Goal: Transaction & Acquisition: Purchase product/service

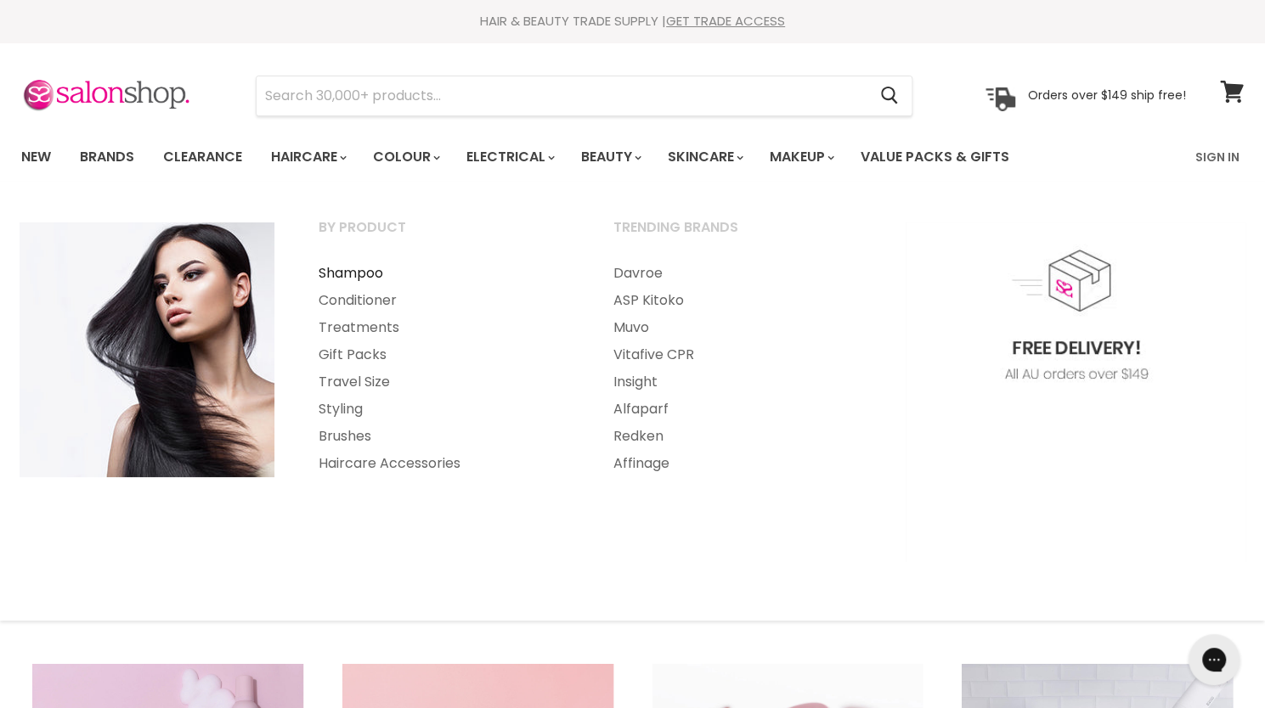
click at [357, 268] on link "Shampoo" at bounding box center [442, 273] width 291 height 27
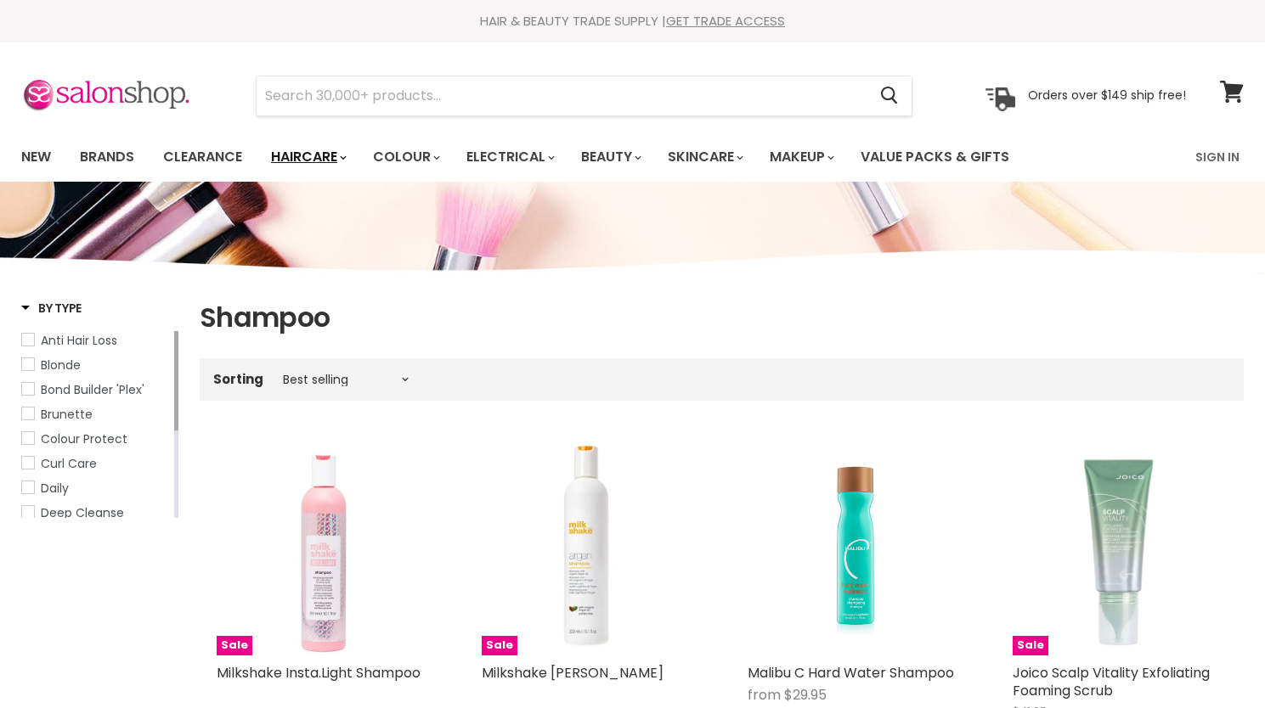
click at [328, 160] on link "Haircare" at bounding box center [307, 157] width 99 height 36
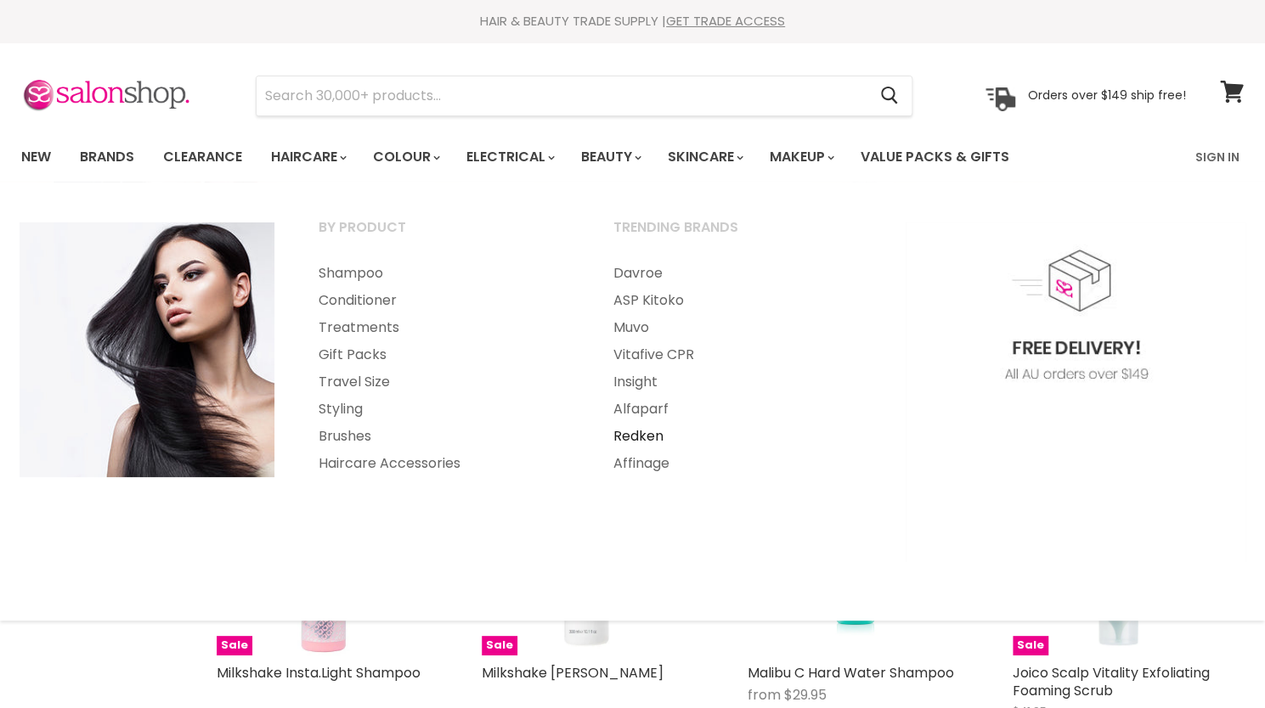
click at [632, 438] on link "Redken" at bounding box center [737, 436] width 291 height 27
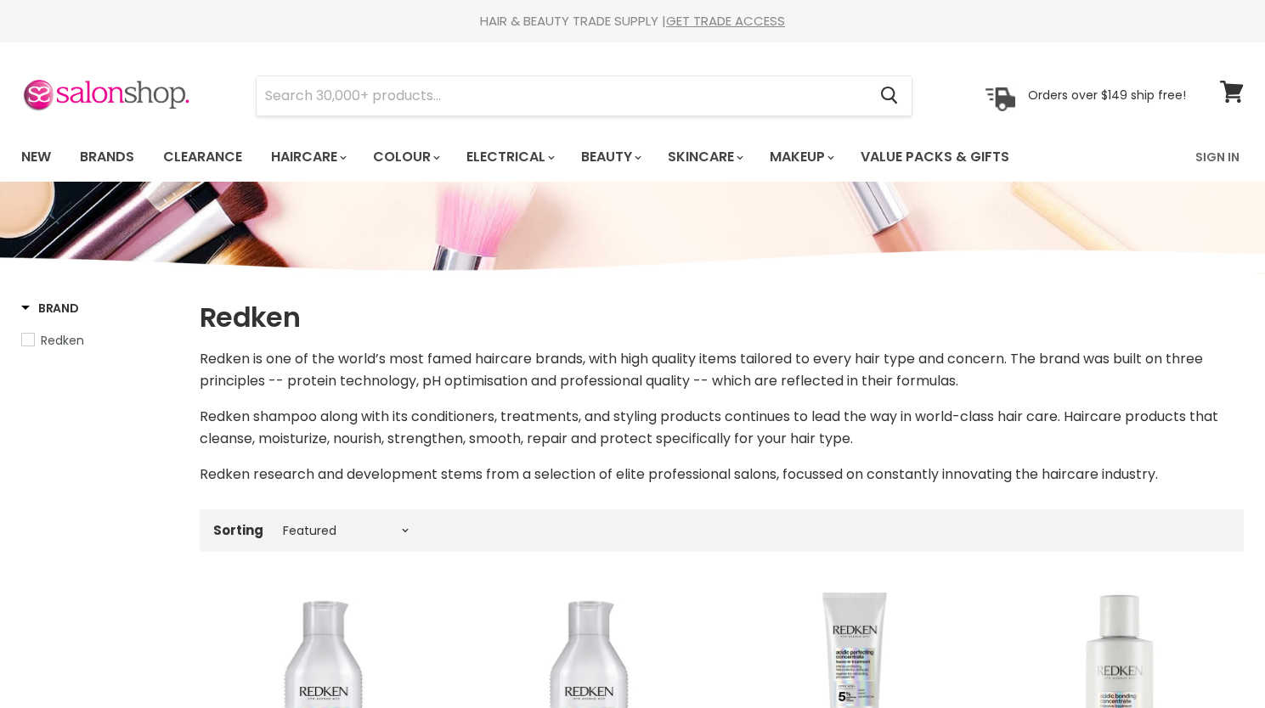
select select "manual"
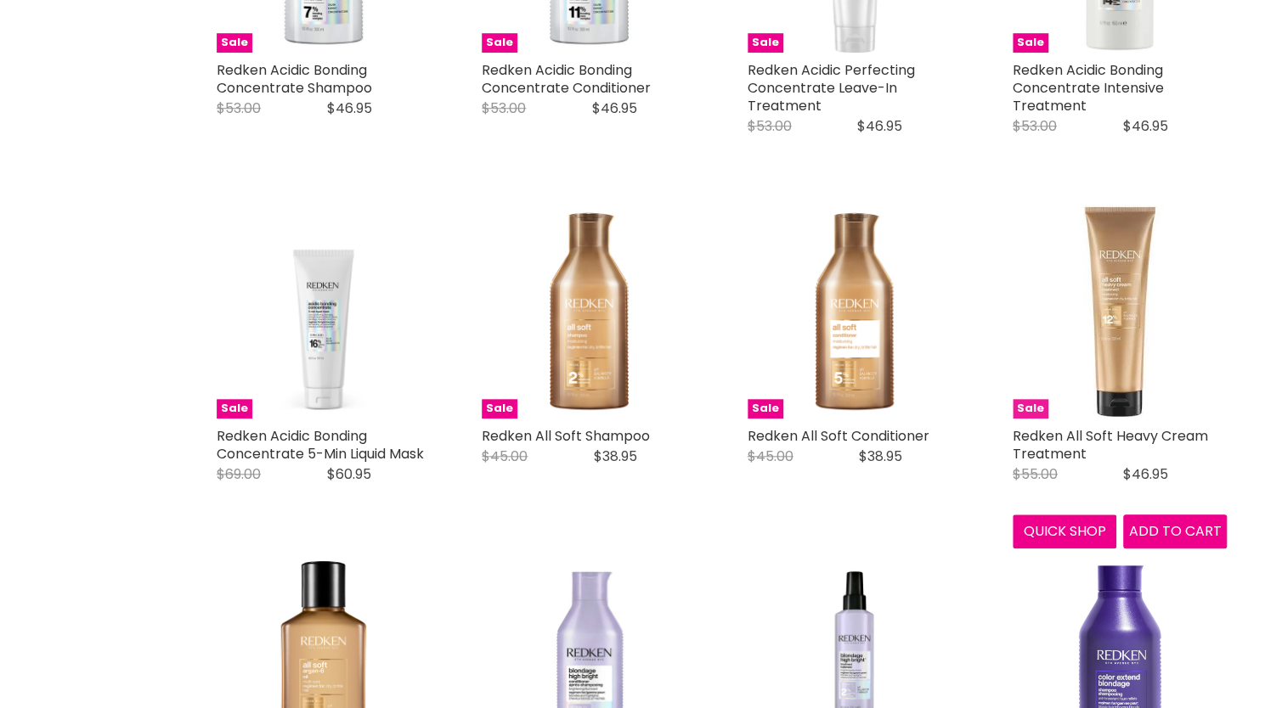
scroll to position [754, 0]
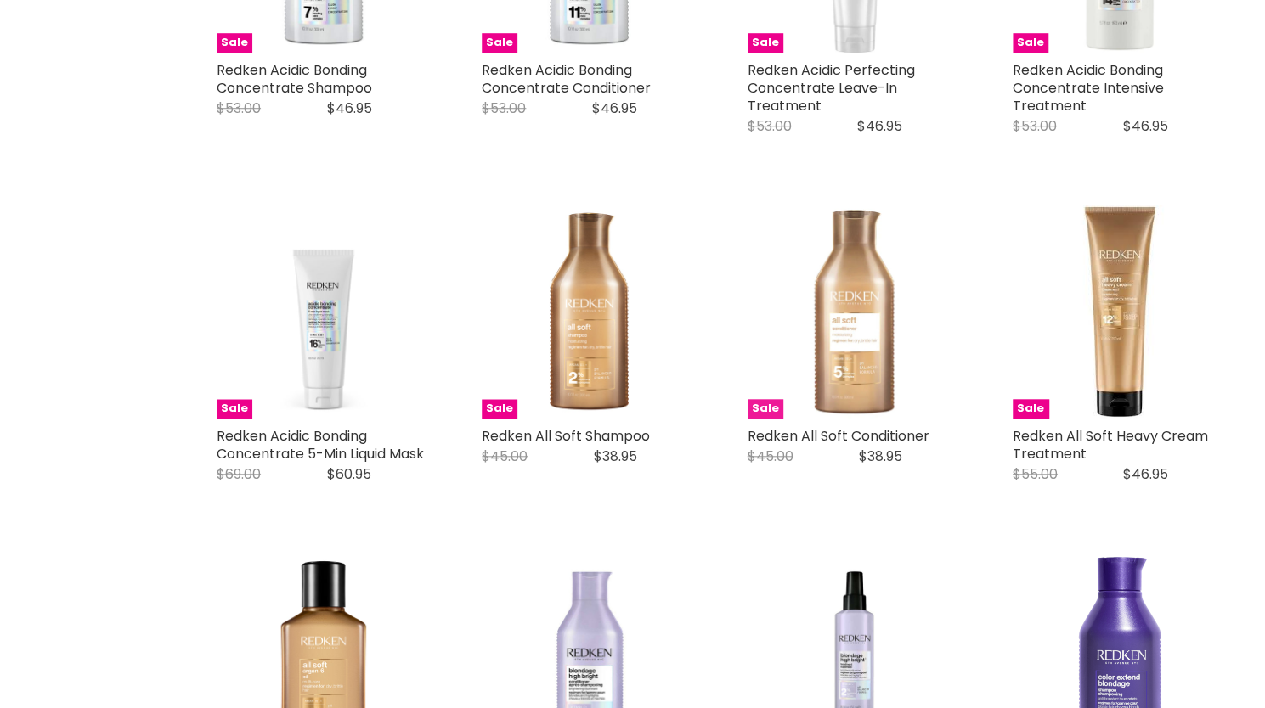
click at [844, 357] on img "Main content" at bounding box center [854, 312] width 214 height 214
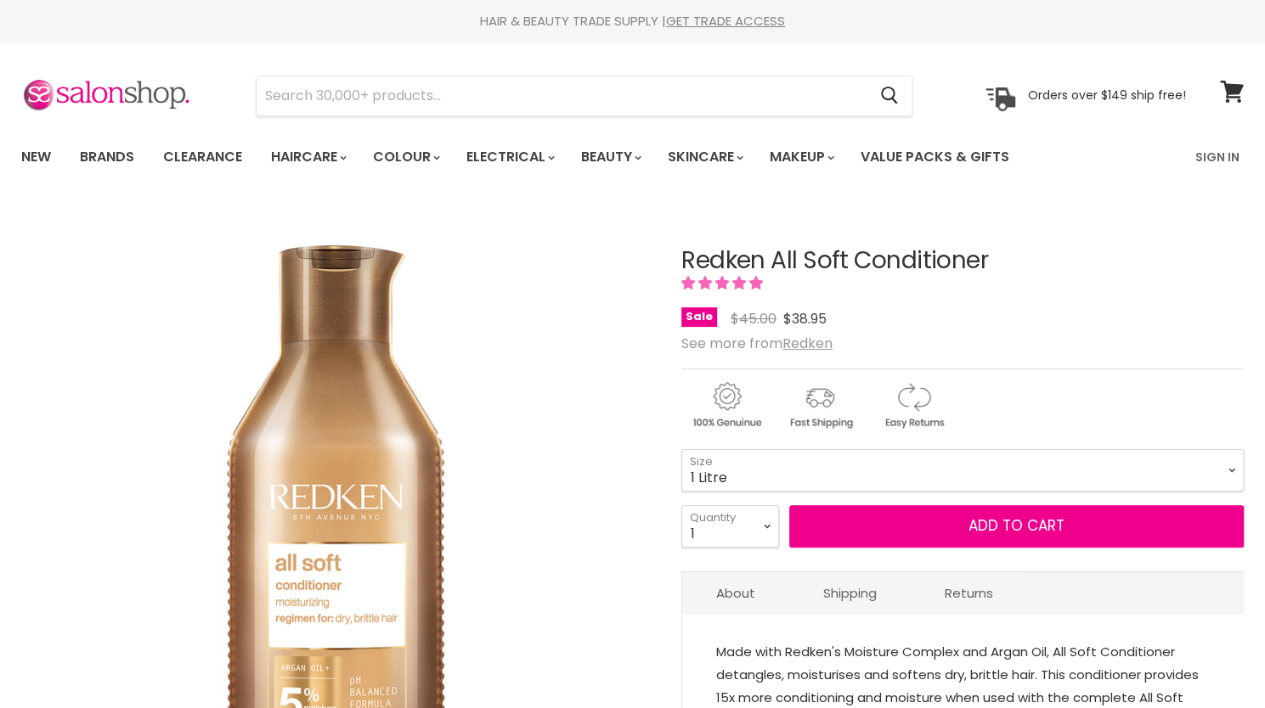
click at [681, 449] on select "300ml 500ml 1 Litre" at bounding box center [962, 470] width 562 height 42
select select "1 Litre"
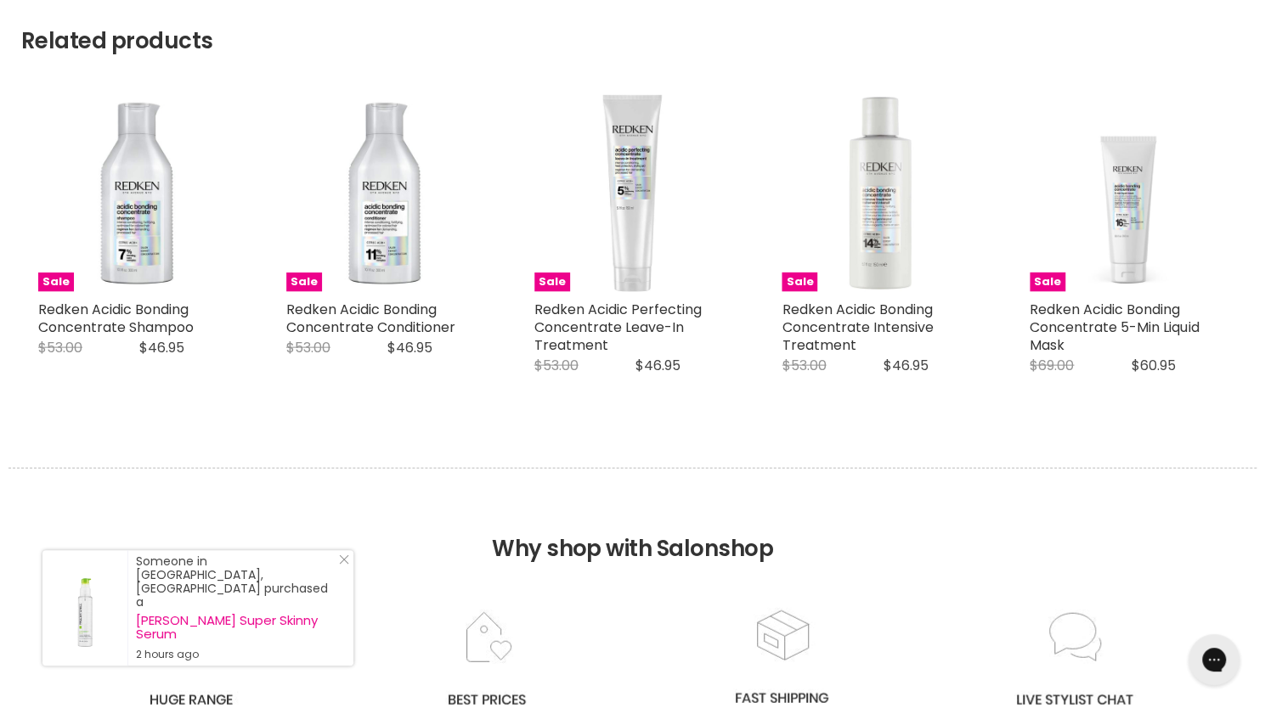
scroll to position [2772, 0]
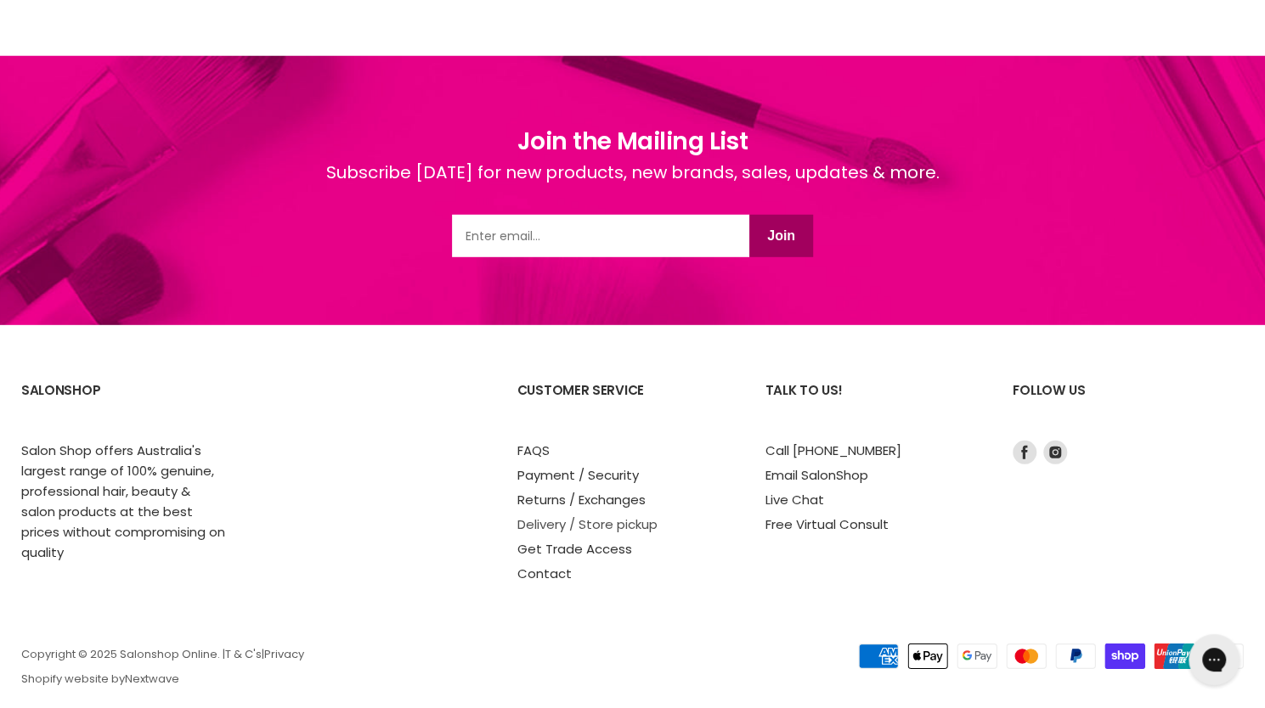
click at [630, 516] on link "Delivery / Store pickup" at bounding box center [587, 525] width 140 height 18
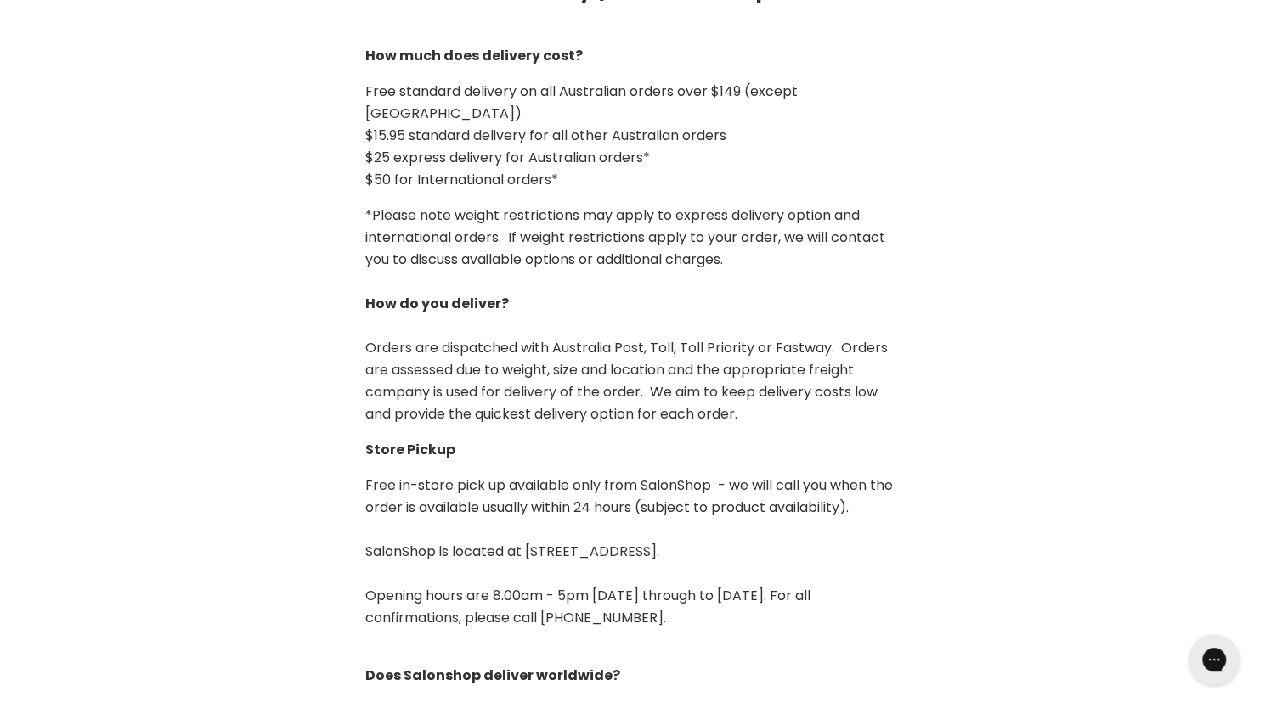
drag, startPoint x: 514, startPoint y: 454, endPoint x: 718, endPoint y: 527, distance: 216.5
click at [718, 527] on p "Free in-store pick up available only from SalonShop - we will call you when the…" at bounding box center [632, 552] width 535 height 155
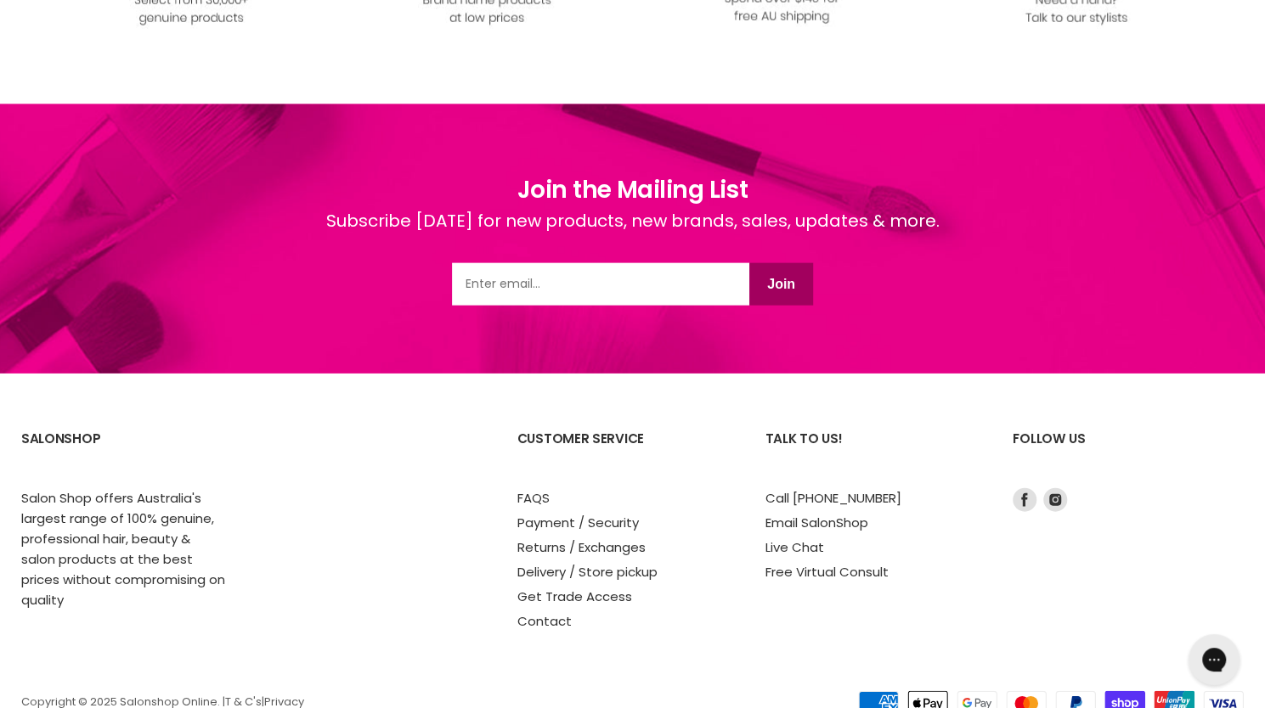
scroll to position [2124, 0]
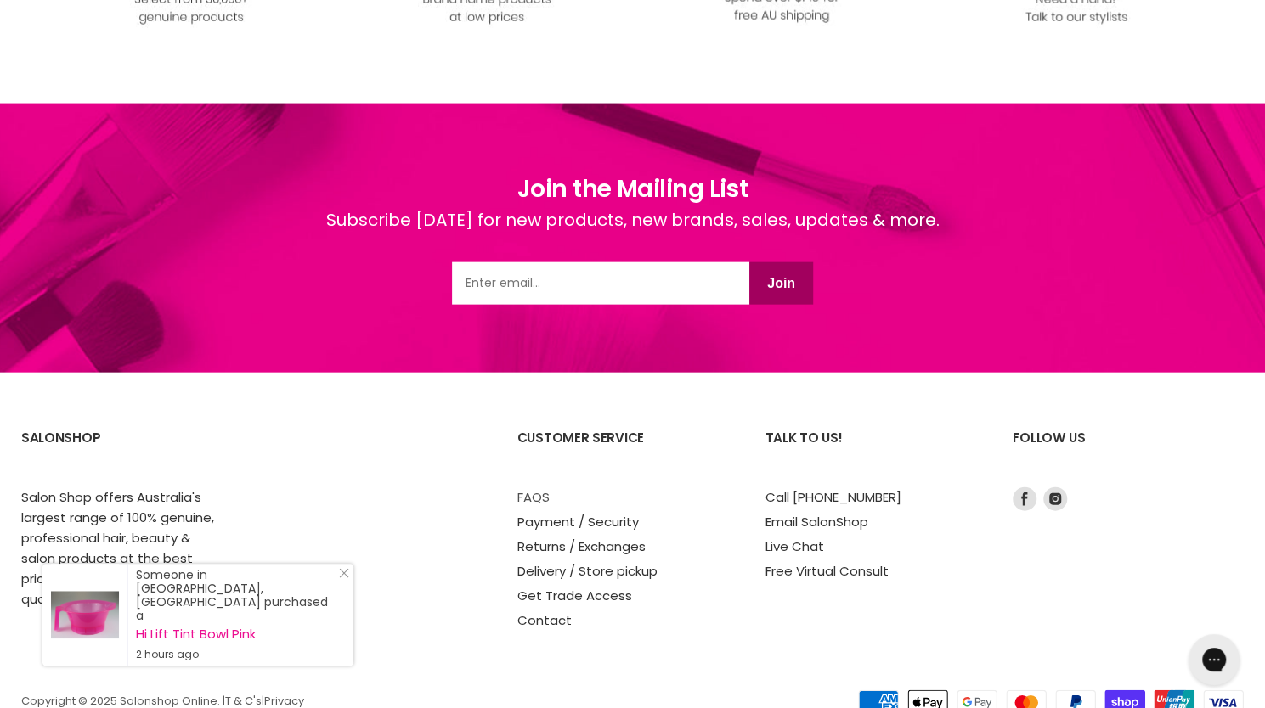
click at [539, 494] on link "FAQS" at bounding box center [533, 497] width 32 height 18
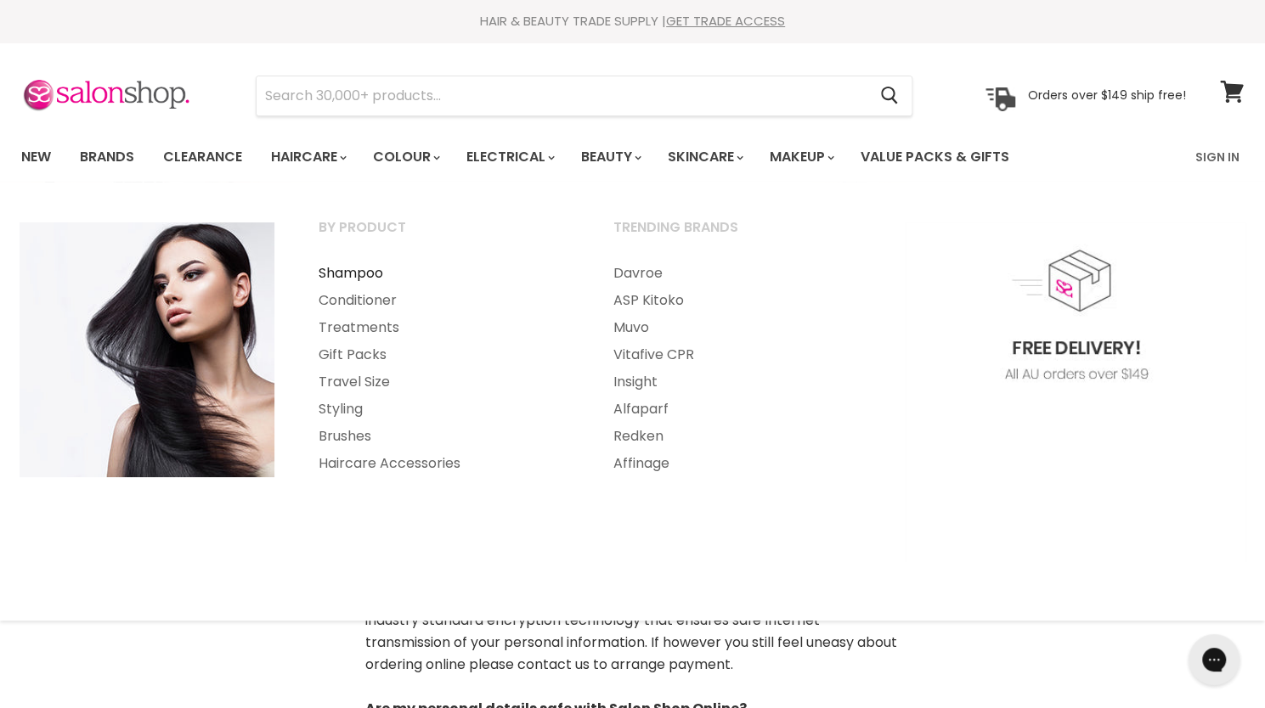
click at [347, 283] on link "Shampoo" at bounding box center [442, 273] width 291 height 27
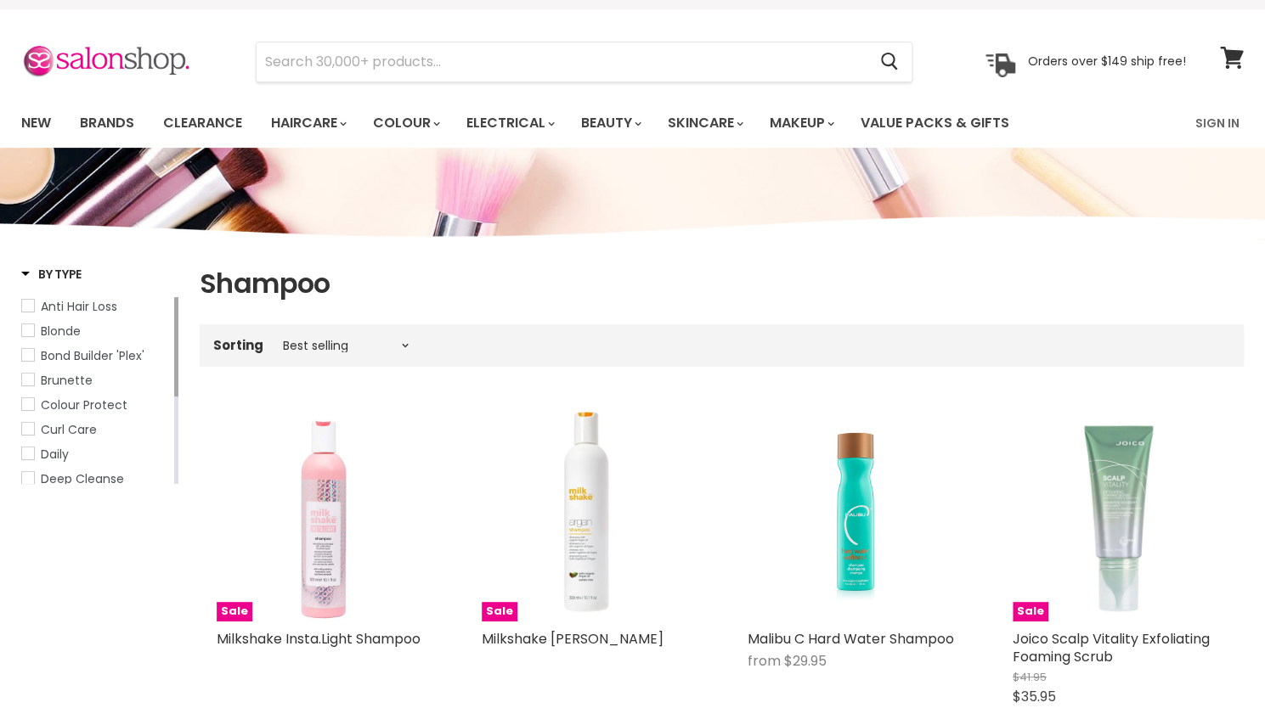
scroll to position [34, 0]
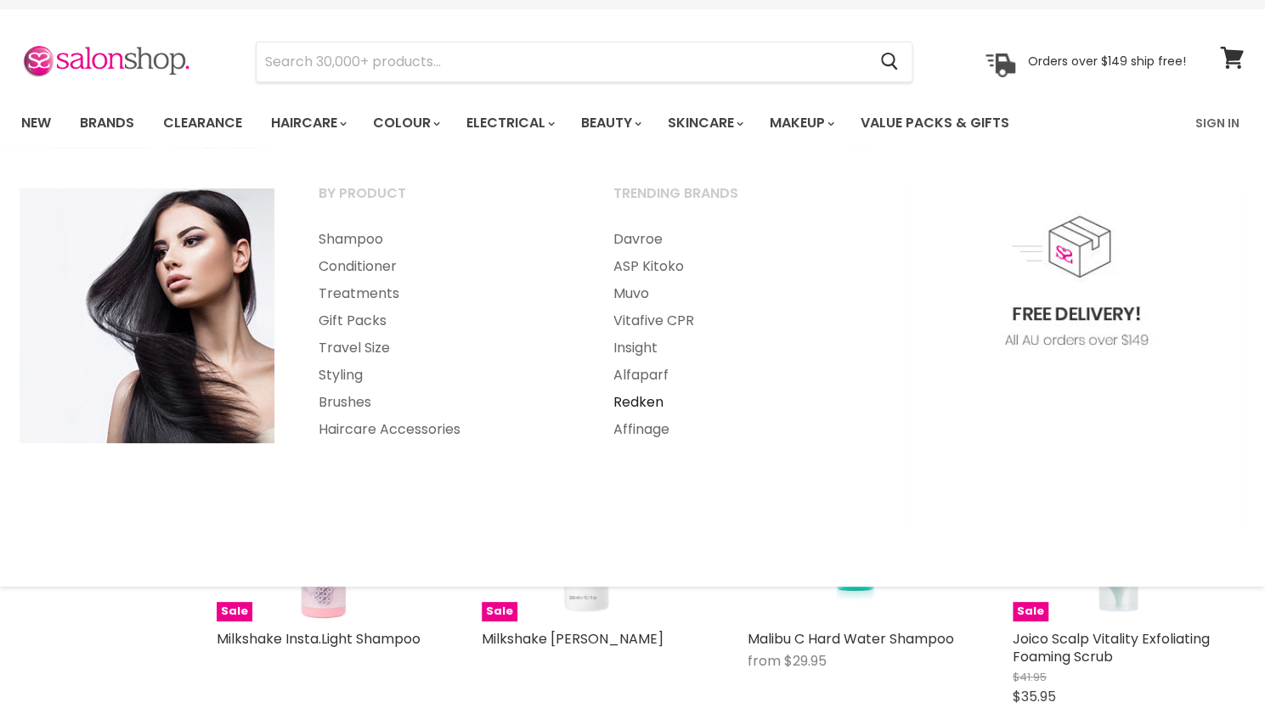
click at [635, 405] on link "Redken" at bounding box center [737, 402] width 291 height 27
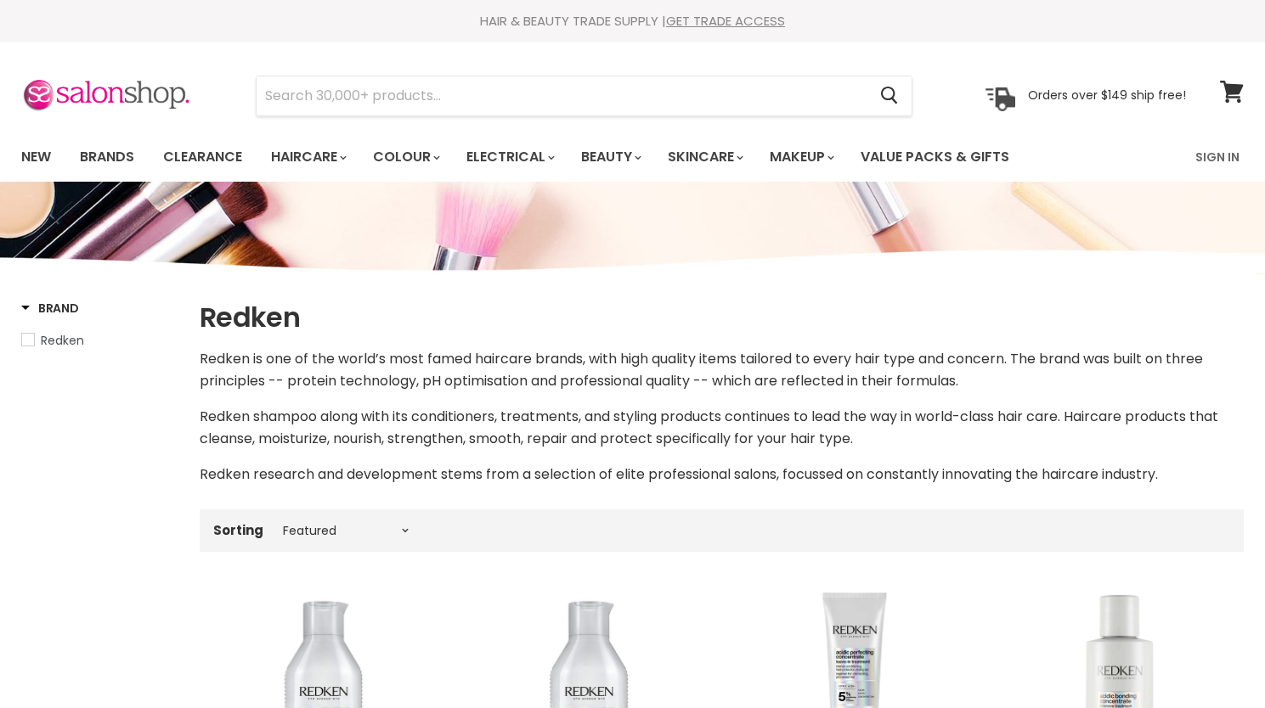
select select "manual"
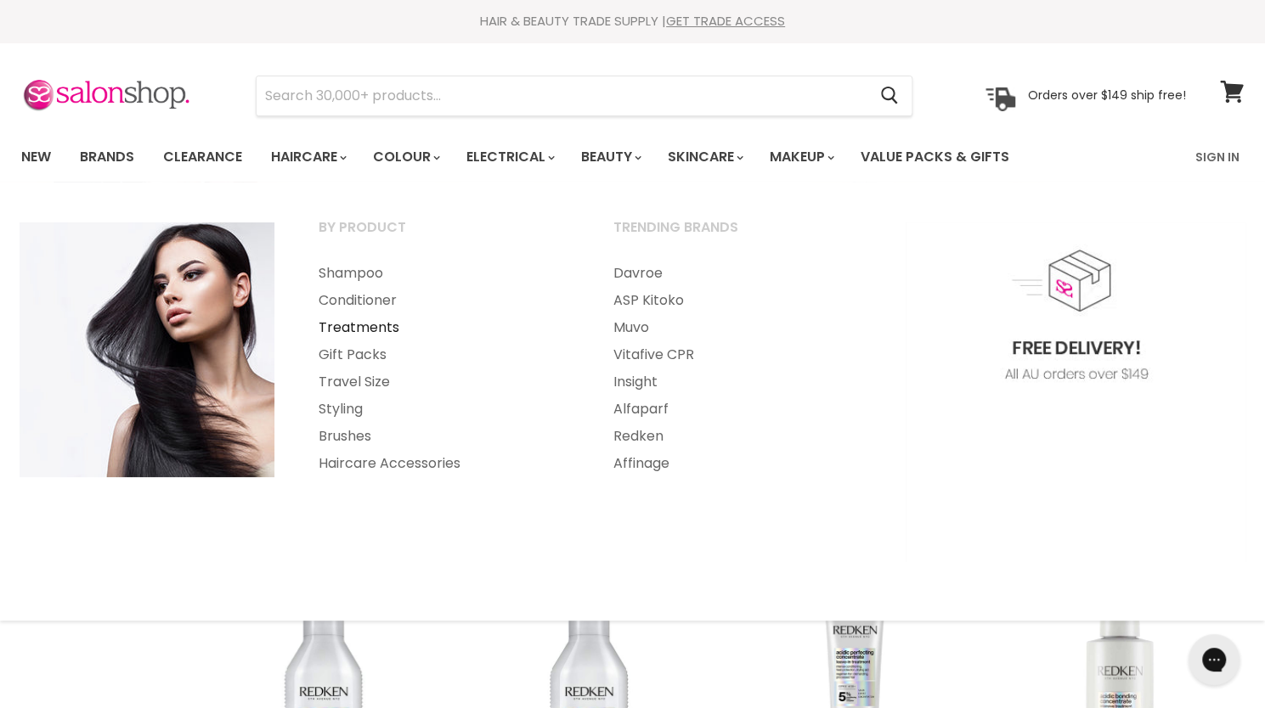
click at [365, 329] on link "Treatments" at bounding box center [442, 327] width 291 height 27
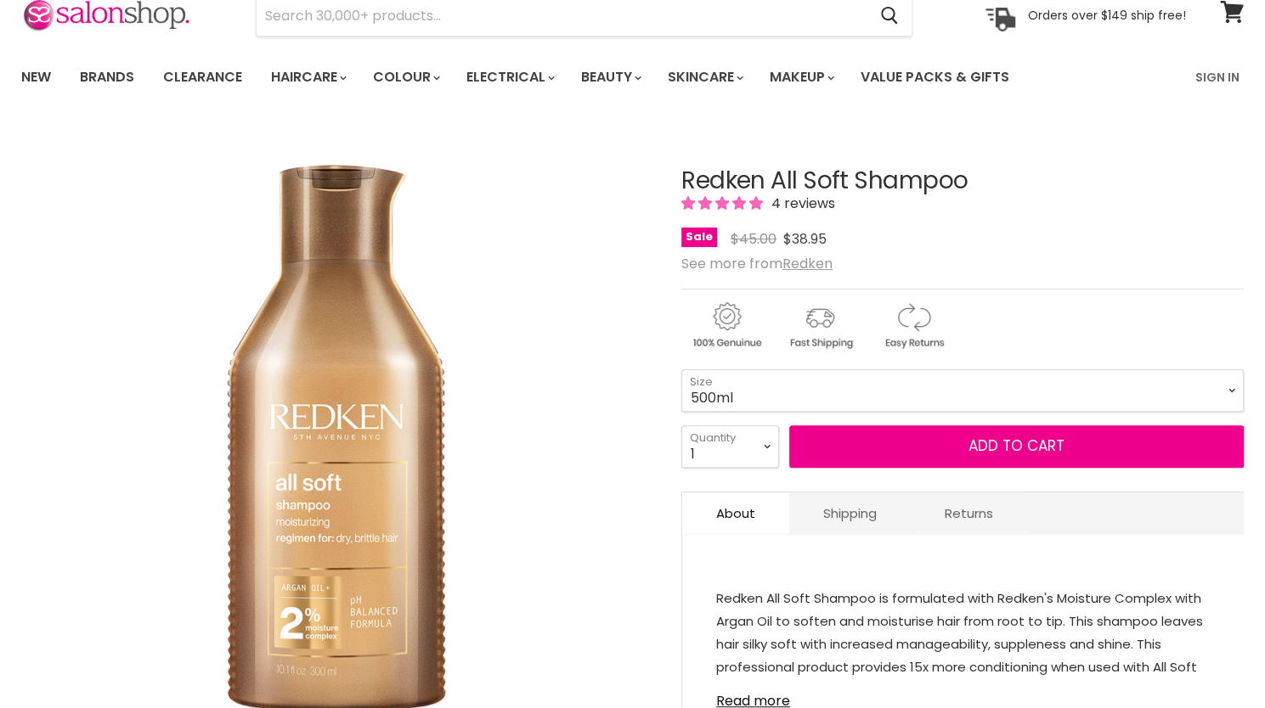
scroll to position [127, 0]
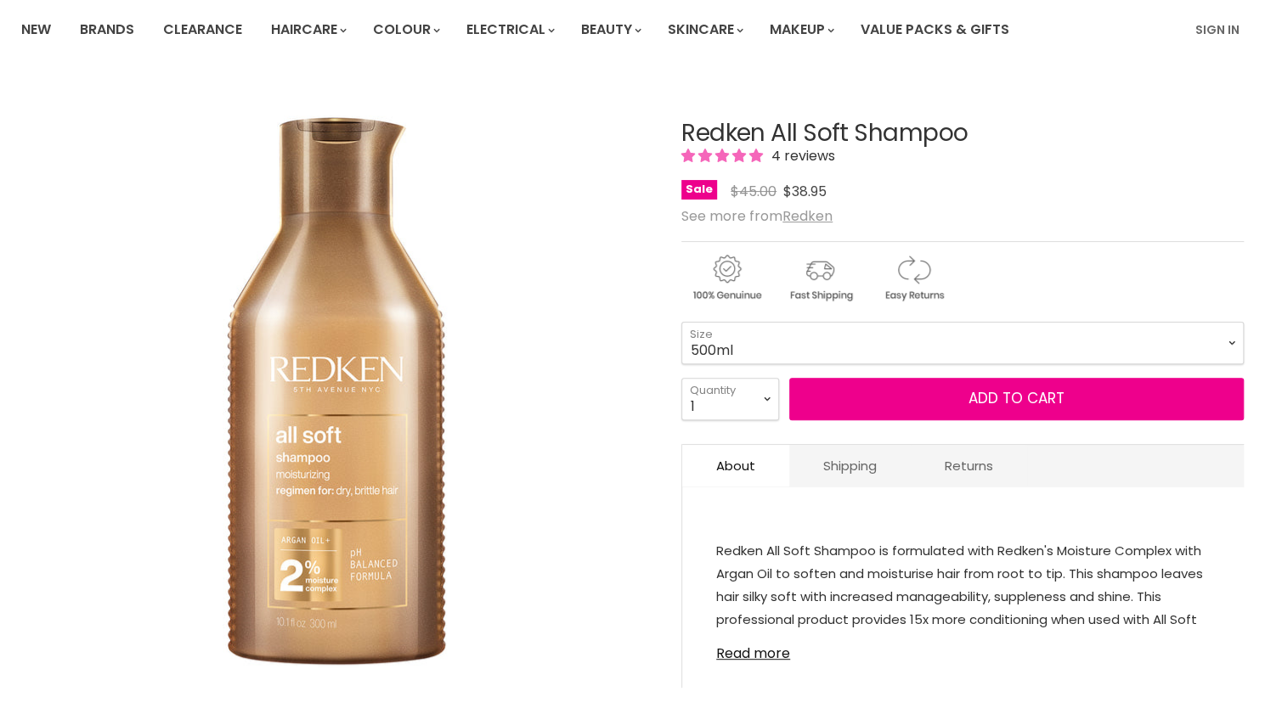
click at [787, 336] on select "300ml 500ml 1 Litre" at bounding box center [962, 343] width 562 height 42
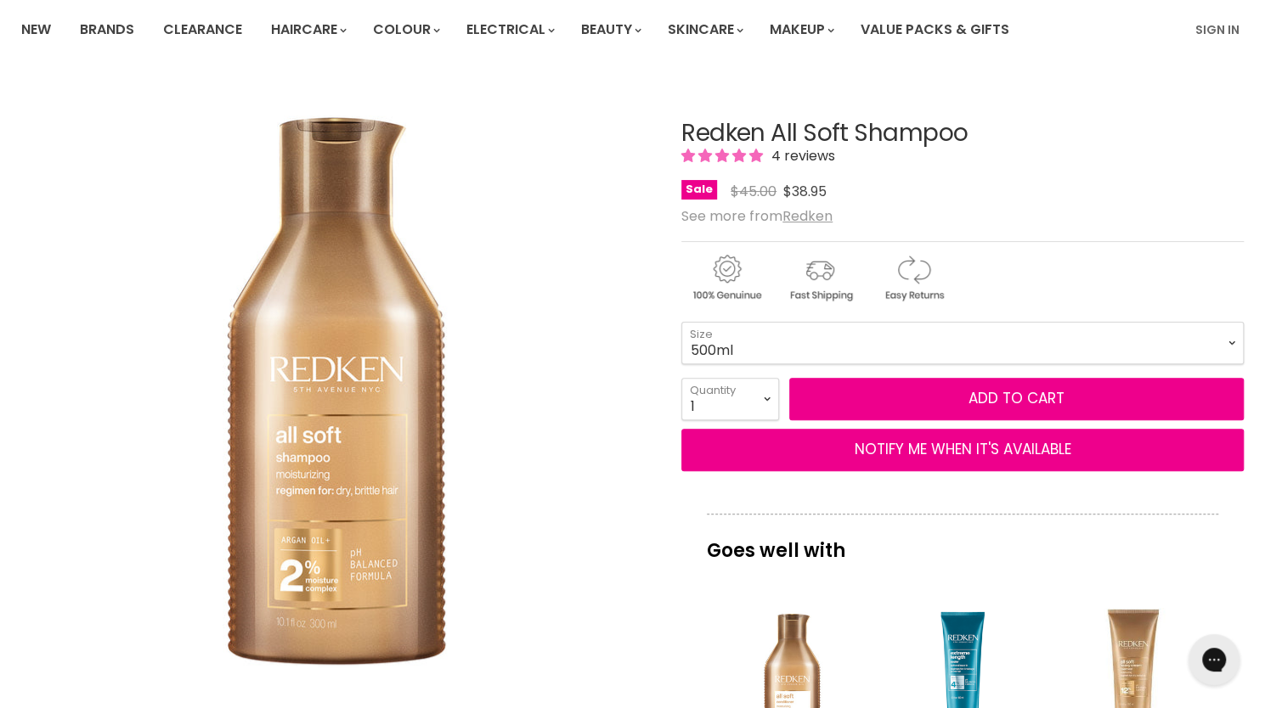
scroll to position [0, 0]
click at [681, 322] on select "300ml 500ml 1 Litre" at bounding box center [962, 343] width 562 height 42
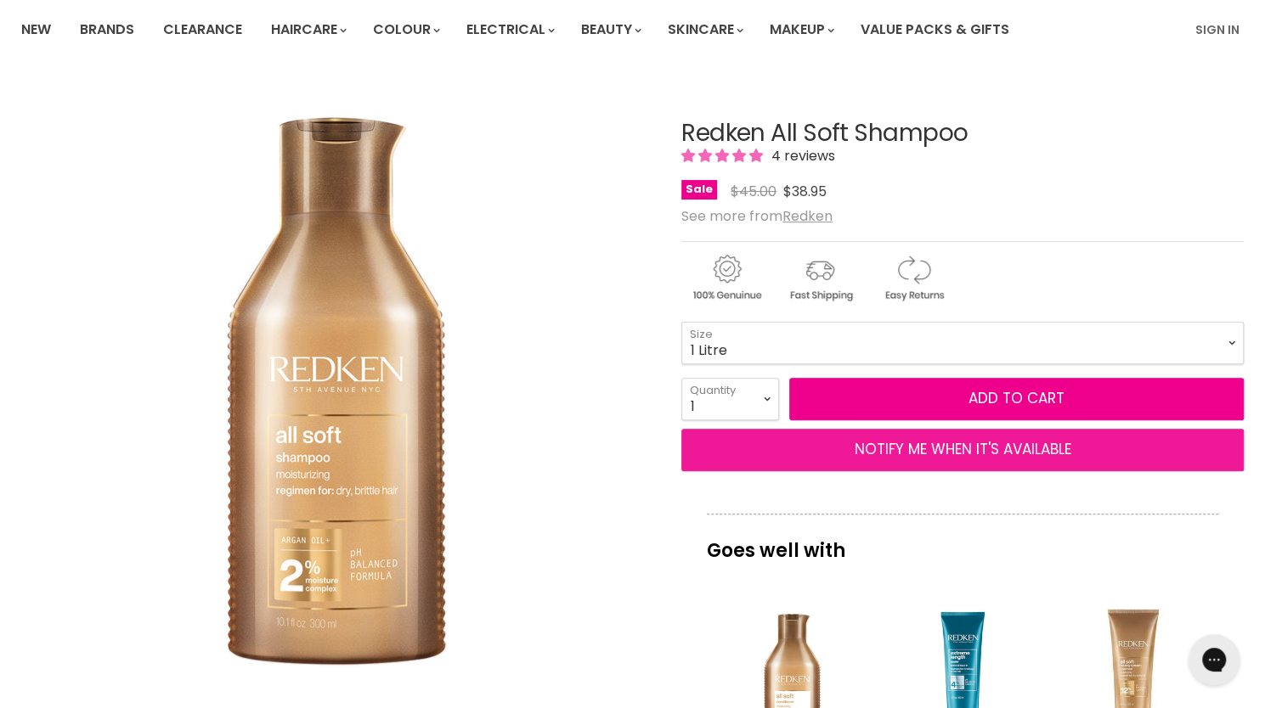
select select "1 Litre"
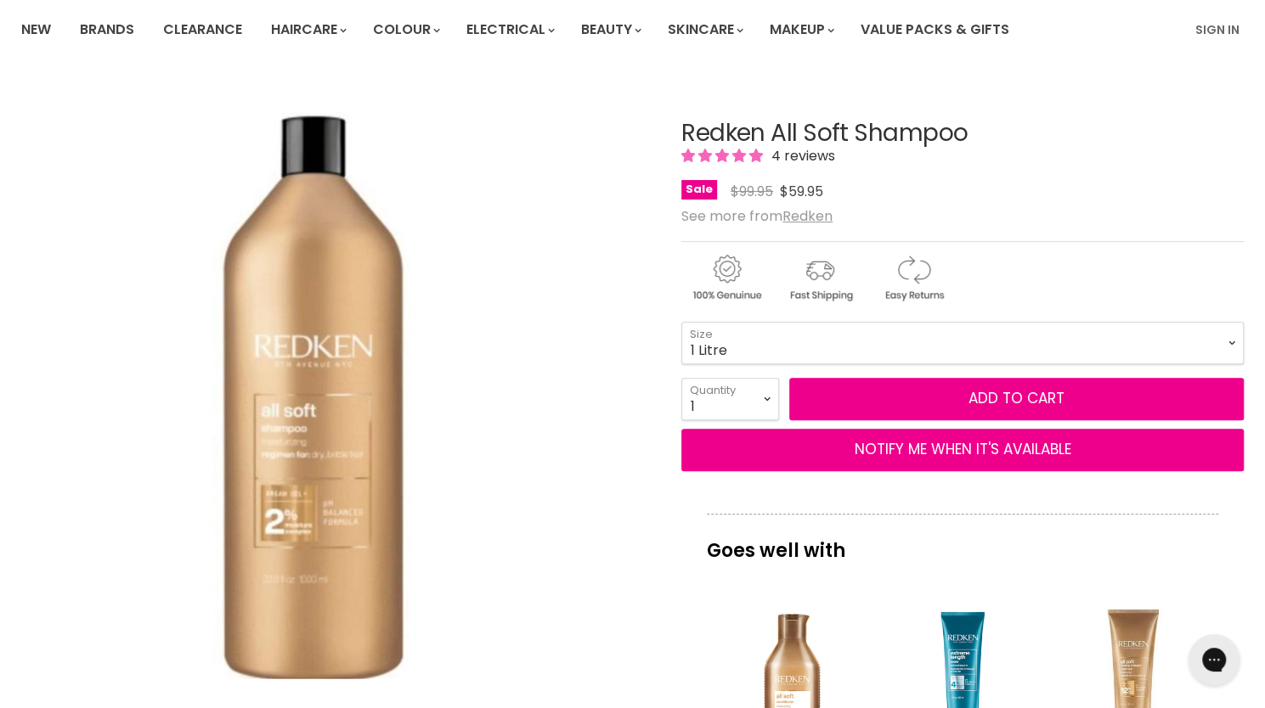
click at [730, 336] on select "300ml 500ml 1 Litre" at bounding box center [962, 343] width 562 height 42
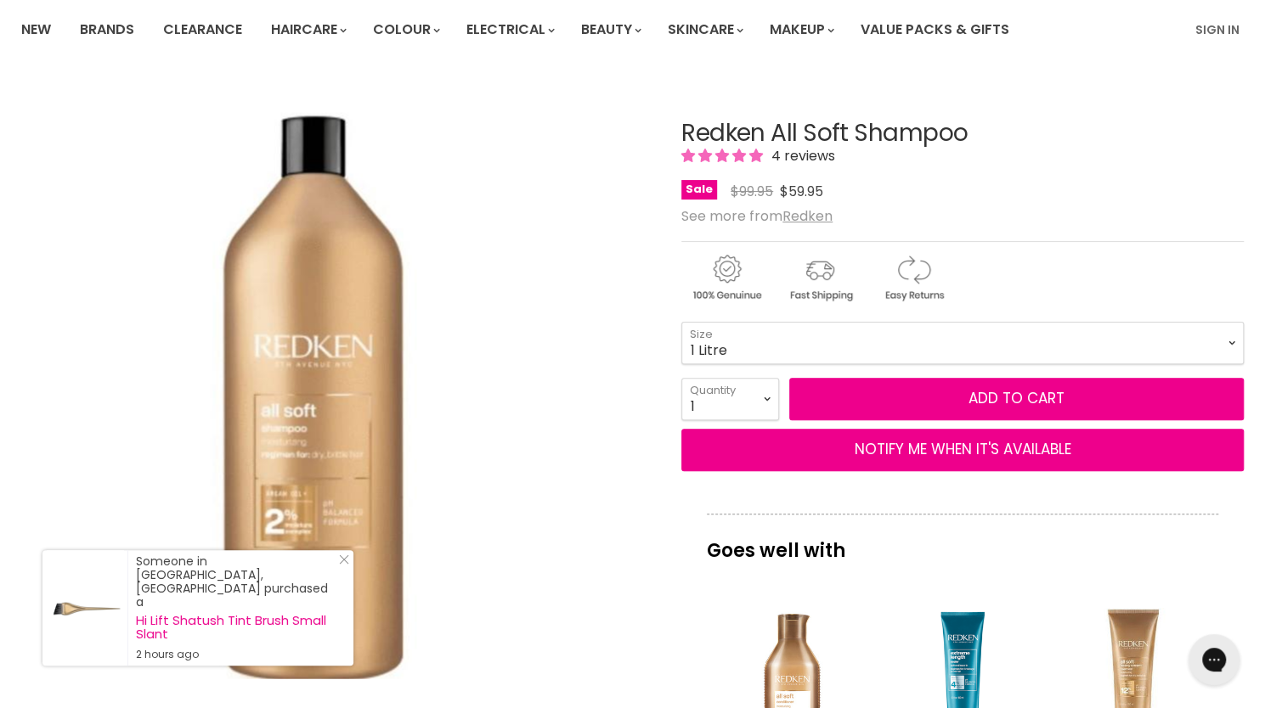
click at [996, 184] on div "Sale Original Price $99.95 Current Price $59.95" at bounding box center [962, 191] width 562 height 23
click at [774, 338] on select "300ml 500ml 1 Litre" at bounding box center [962, 343] width 562 height 42
click at [1006, 201] on div "Sale Original Price $99.95 Current Price $59.95" at bounding box center [962, 191] width 562 height 23
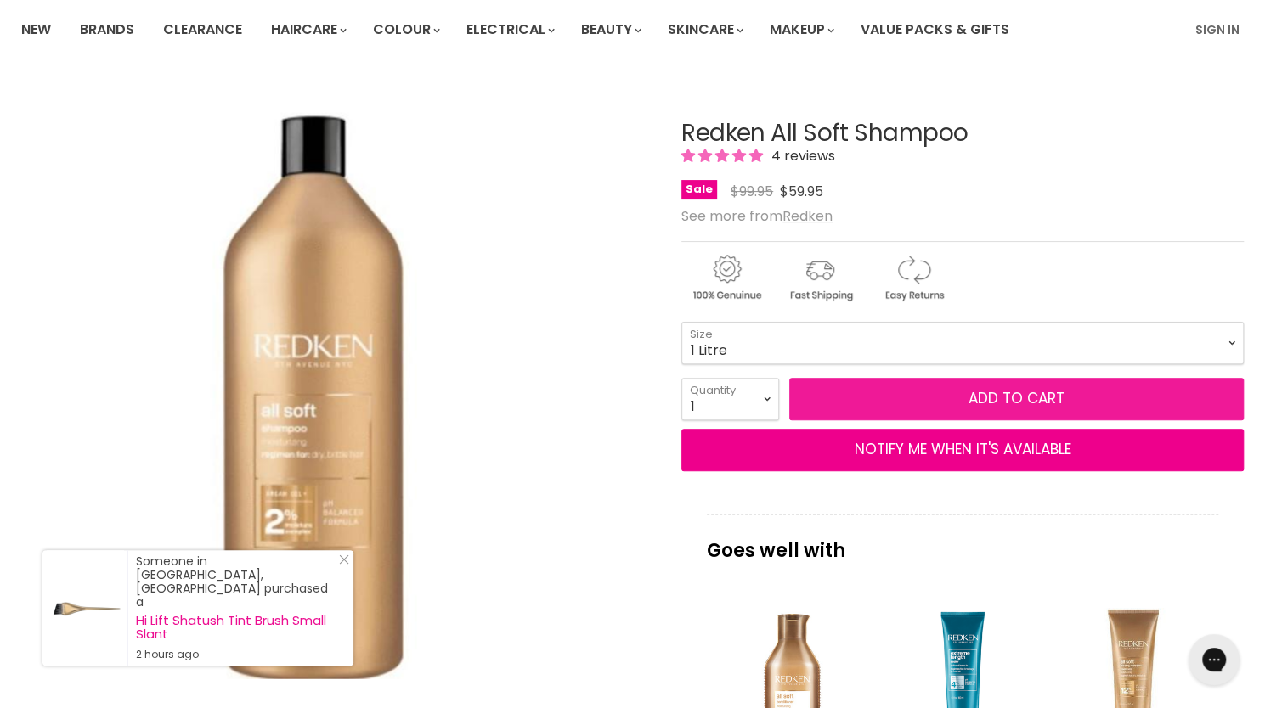
click at [868, 398] on button "Add to cart" at bounding box center [1016, 399] width 454 height 42
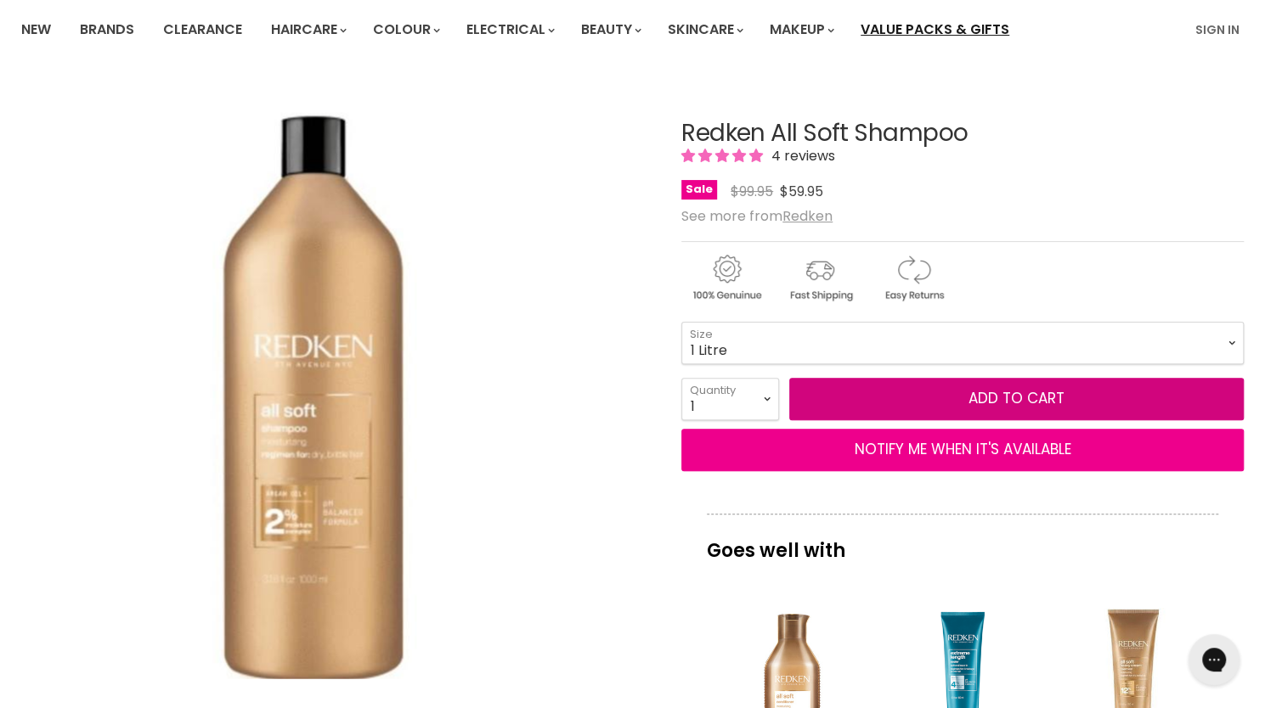
drag, startPoint x: 907, startPoint y: 395, endPoint x: 873, endPoint y: 16, distance: 380.4
click at [907, 395] on button "Add to cart" at bounding box center [1016, 399] width 454 height 42
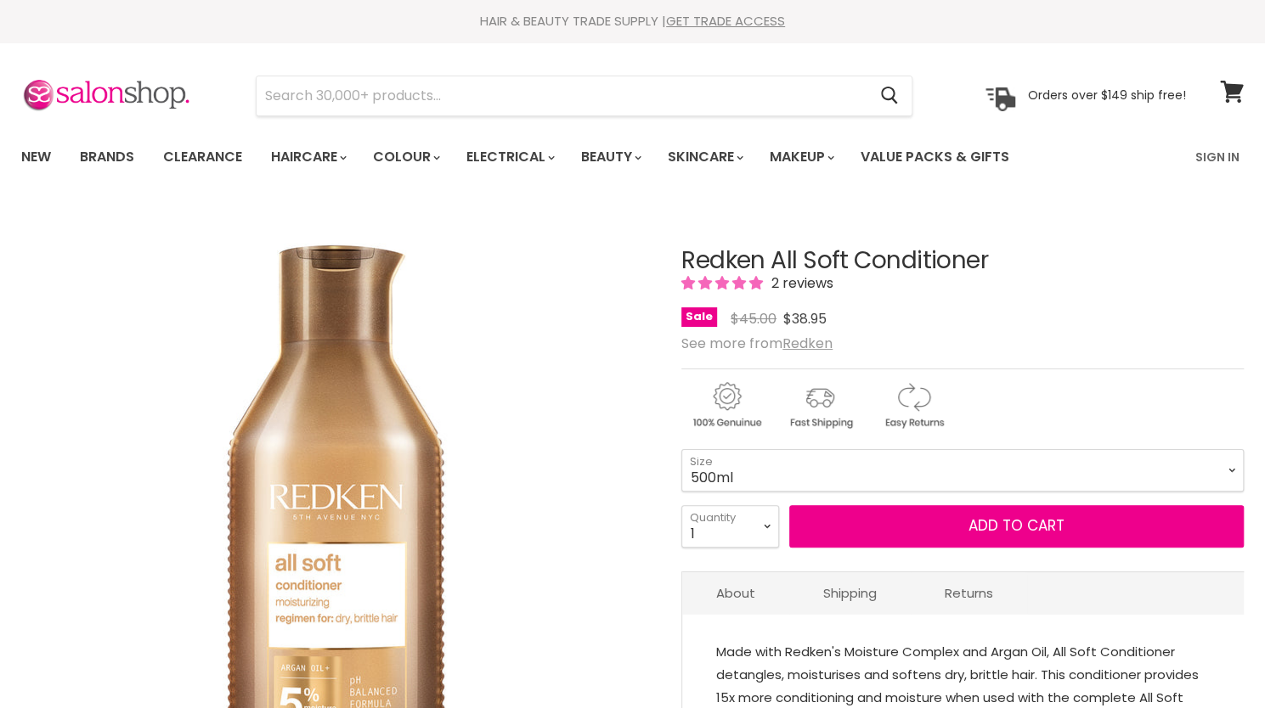
click at [681, 449] on select "300ml 500ml 1 Litre" at bounding box center [962, 470] width 562 height 42
click at [770, 479] on select "300ml 500ml 1 Litre" at bounding box center [962, 470] width 562 height 42
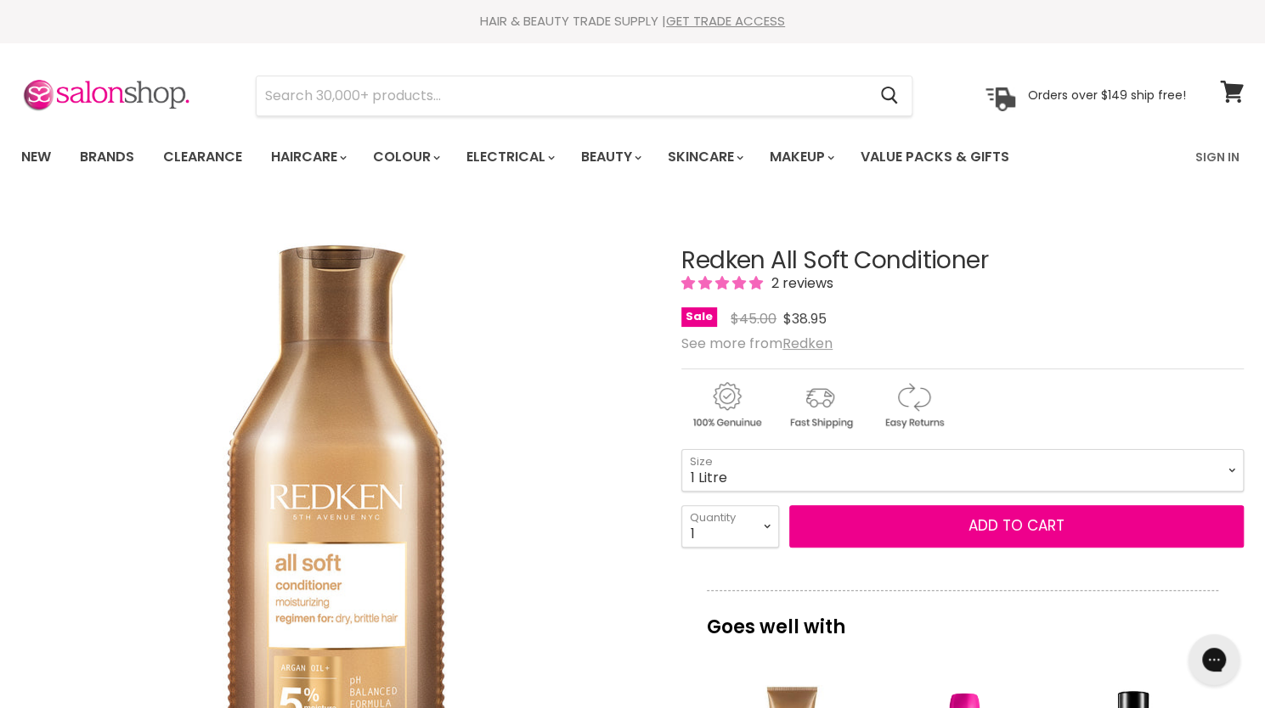
click at [681, 449] on select "300ml 500ml 1 Litre" at bounding box center [962, 470] width 562 height 42
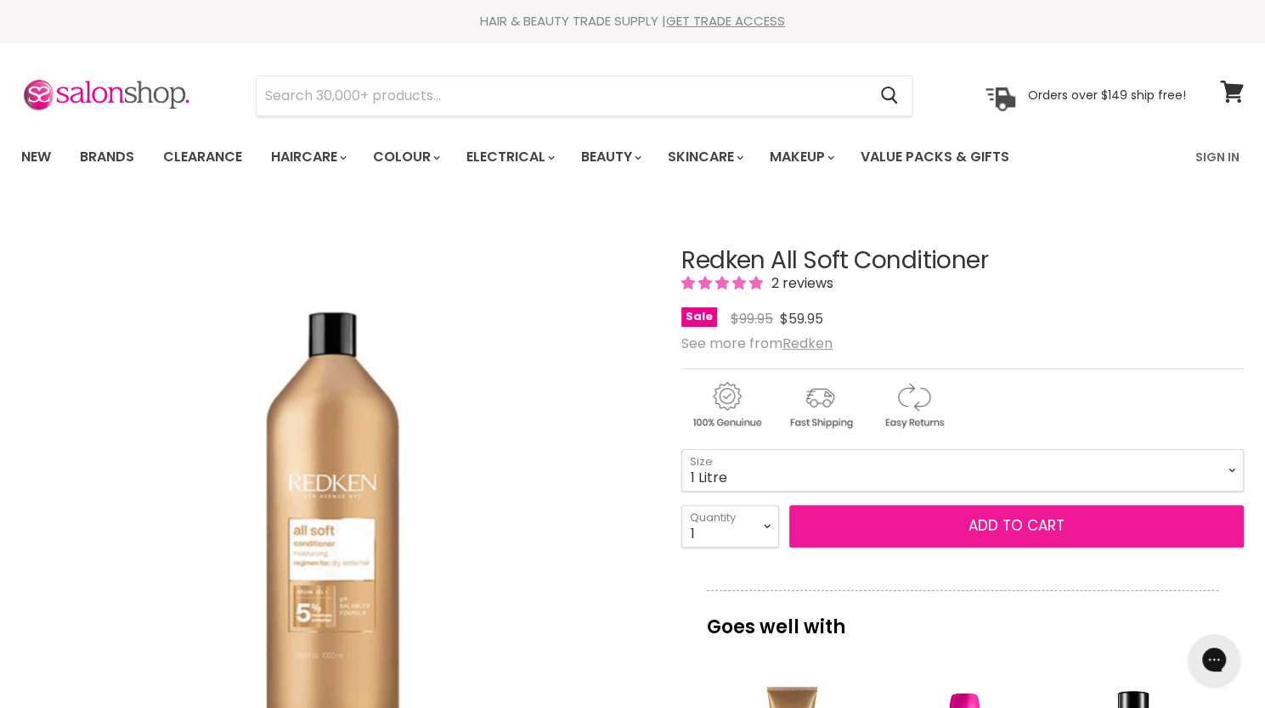
click at [874, 514] on button "Add to cart" at bounding box center [1016, 526] width 454 height 42
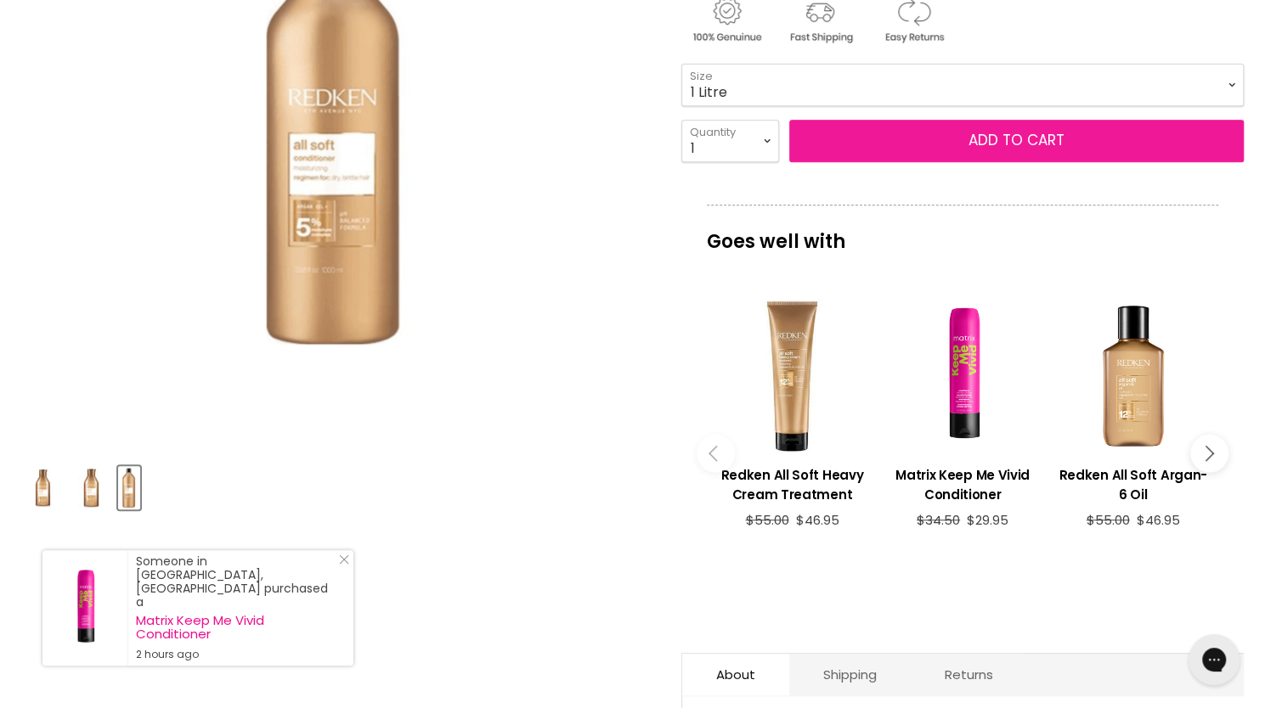
scroll to position [386, 0]
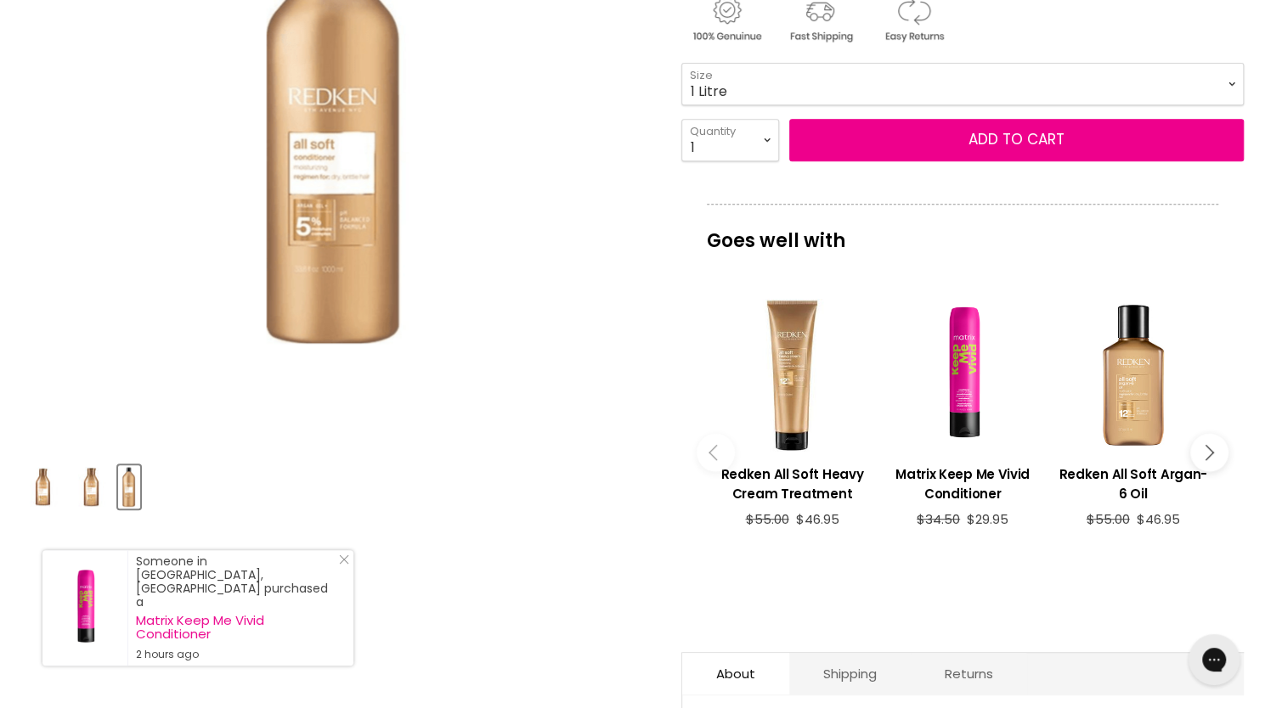
click at [57, 486] on img "Product thumbnails" at bounding box center [43, 487] width 40 height 40
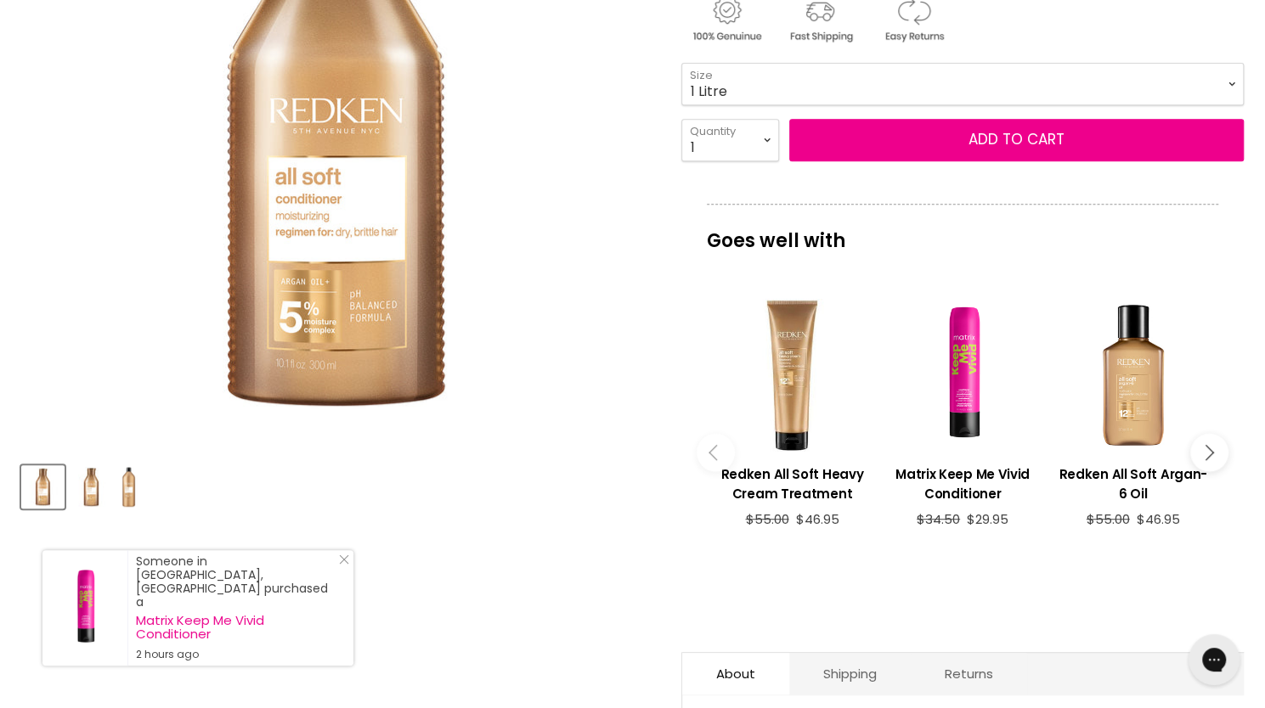
click at [93, 491] on img "Product thumbnails" at bounding box center [91, 487] width 40 height 40
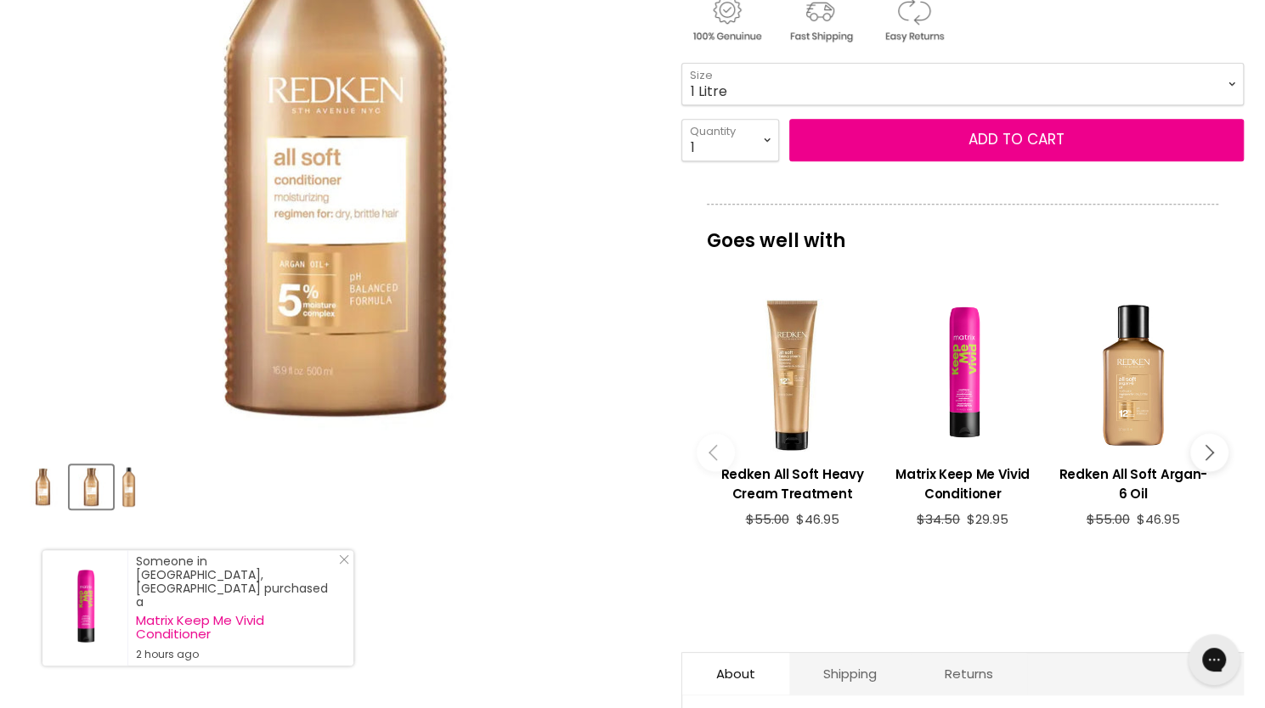
click at [145, 477] on div "Product thumbnails" at bounding box center [336, 484] width 635 height 48
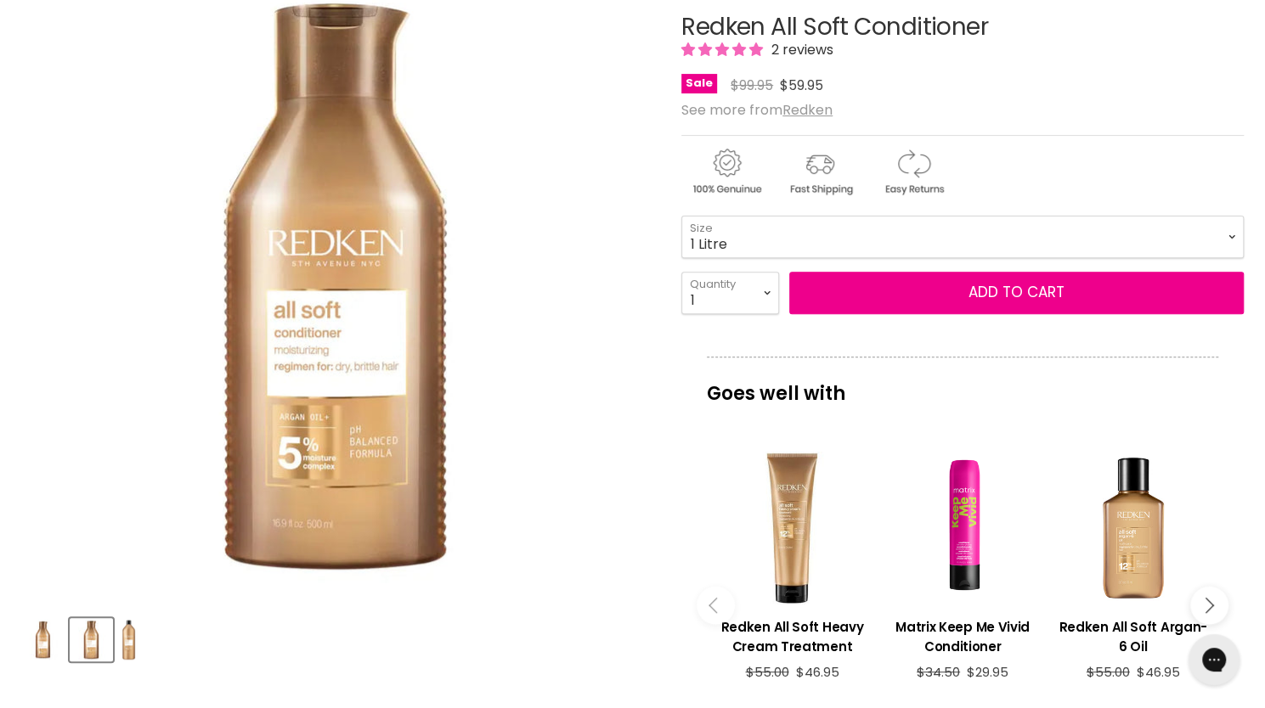
scroll to position [228, 0]
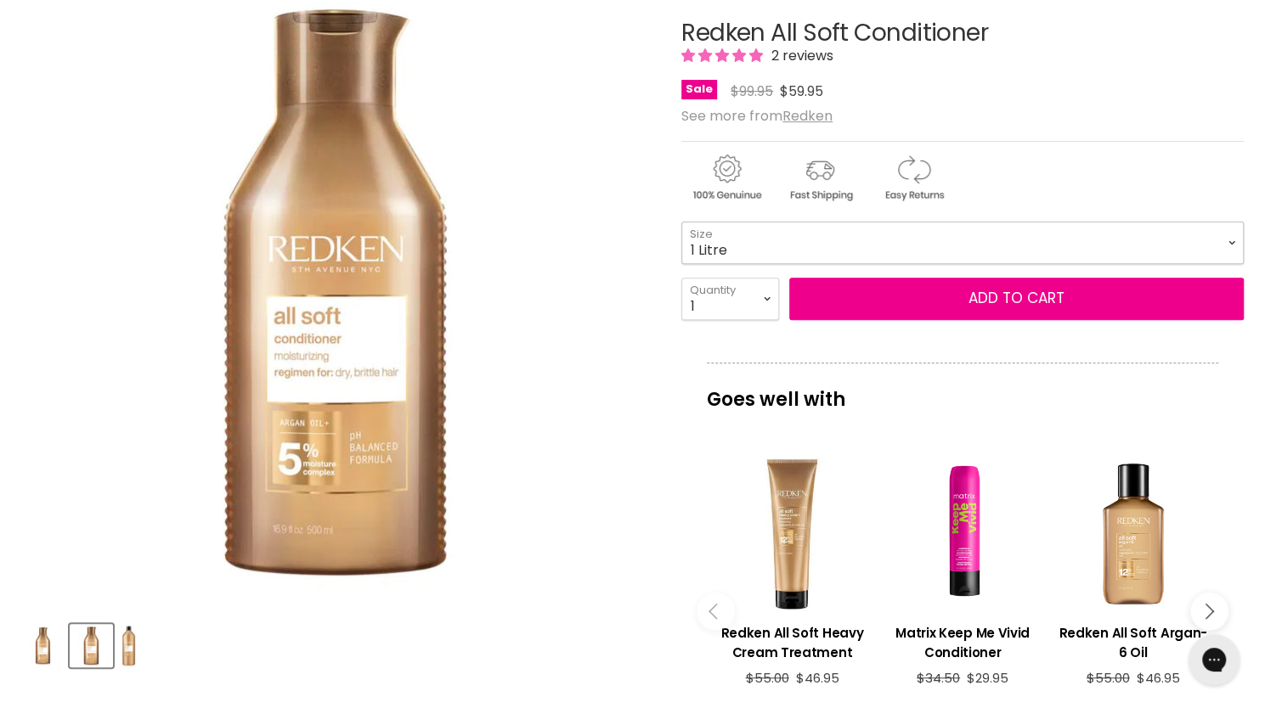
click at [799, 247] on select "300ml 500ml 1 Litre" at bounding box center [962, 243] width 562 height 42
click at [681, 222] on select "300ml 500ml 1 Litre" at bounding box center [962, 243] width 562 height 42
click at [837, 248] on select "300ml 500ml 1 Litre" at bounding box center [962, 243] width 562 height 42
click at [681, 222] on select "300ml 500ml 1 Litre" at bounding box center [962, 243] width 562 height 42
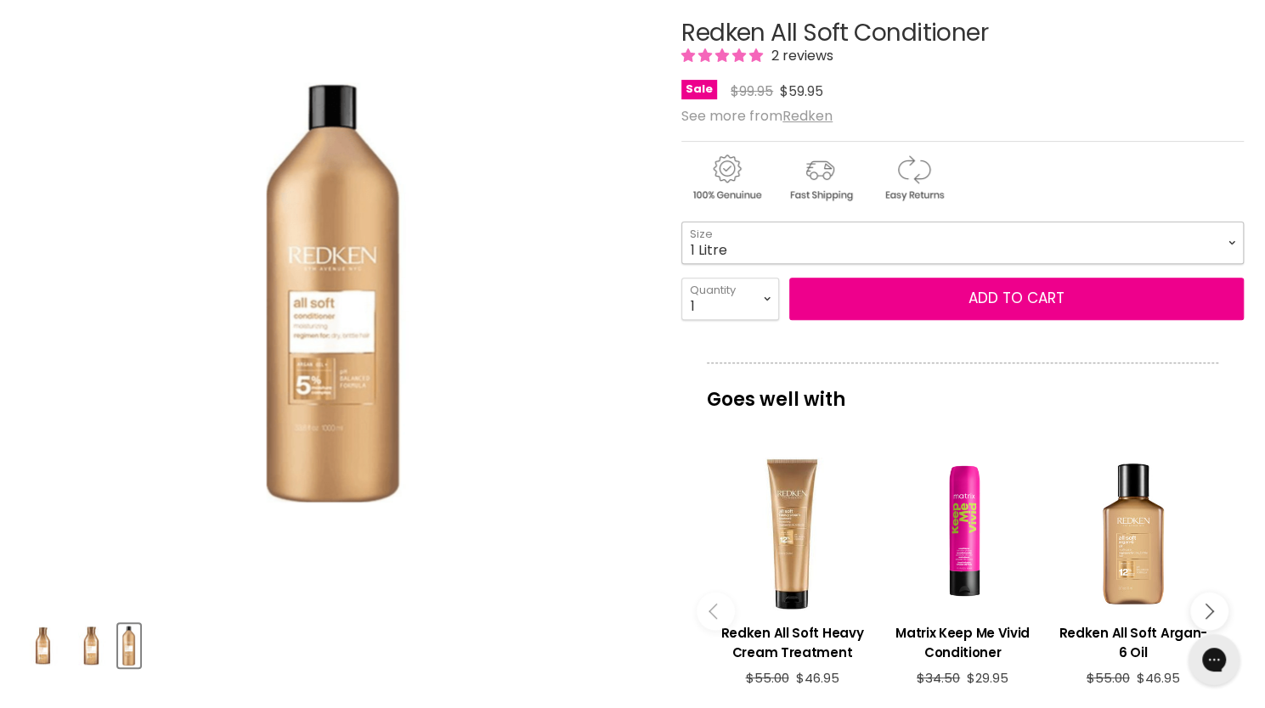
click at [715, 248] on select "300ml 500ml 1 Litre" at bounding box center [962, 243] width 562 height 42
select select "300ml"
click at [681, 222] on select "300ml 500ml 1 Litre" at bounding box center [962, 243] width 562 height 42
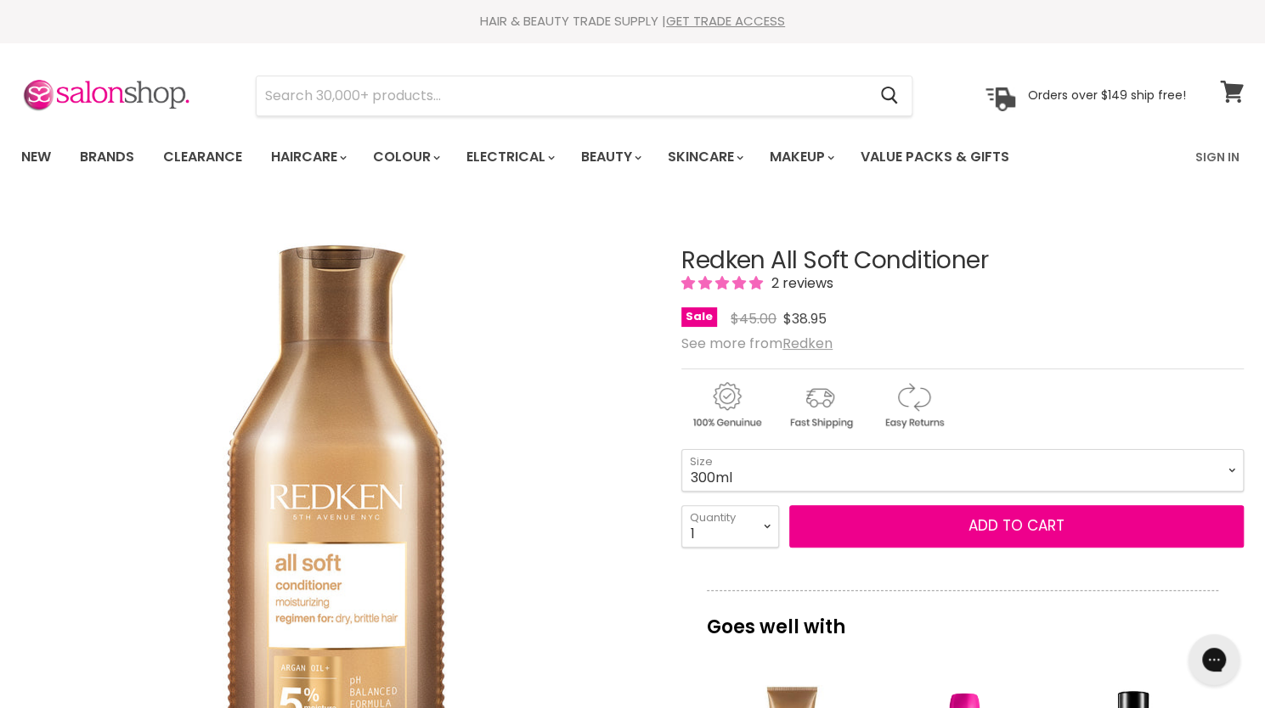
click at [1240, 101] on icon at bounding box center [1232, 92] width 24 height 22
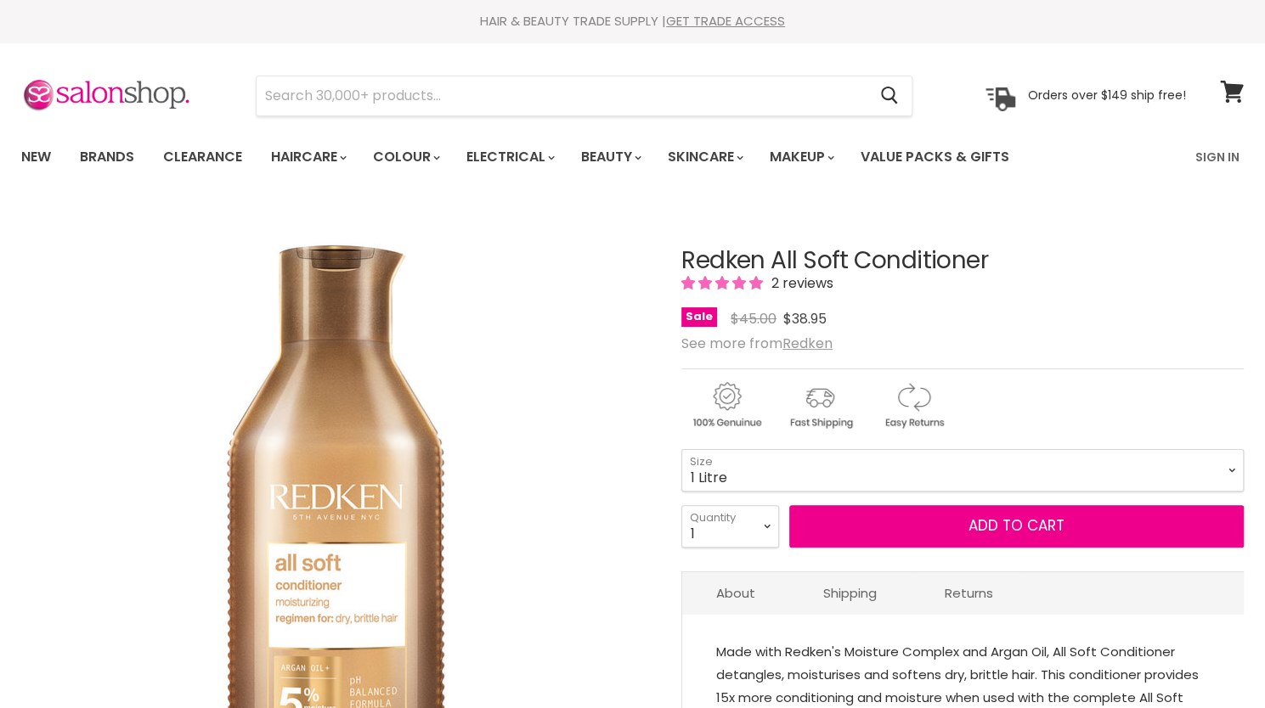
click at [681, 449] on select "300ml 500ml 1 Litre" at bounding box center [962, 470] width 562 height 42
select select "1 Litre"
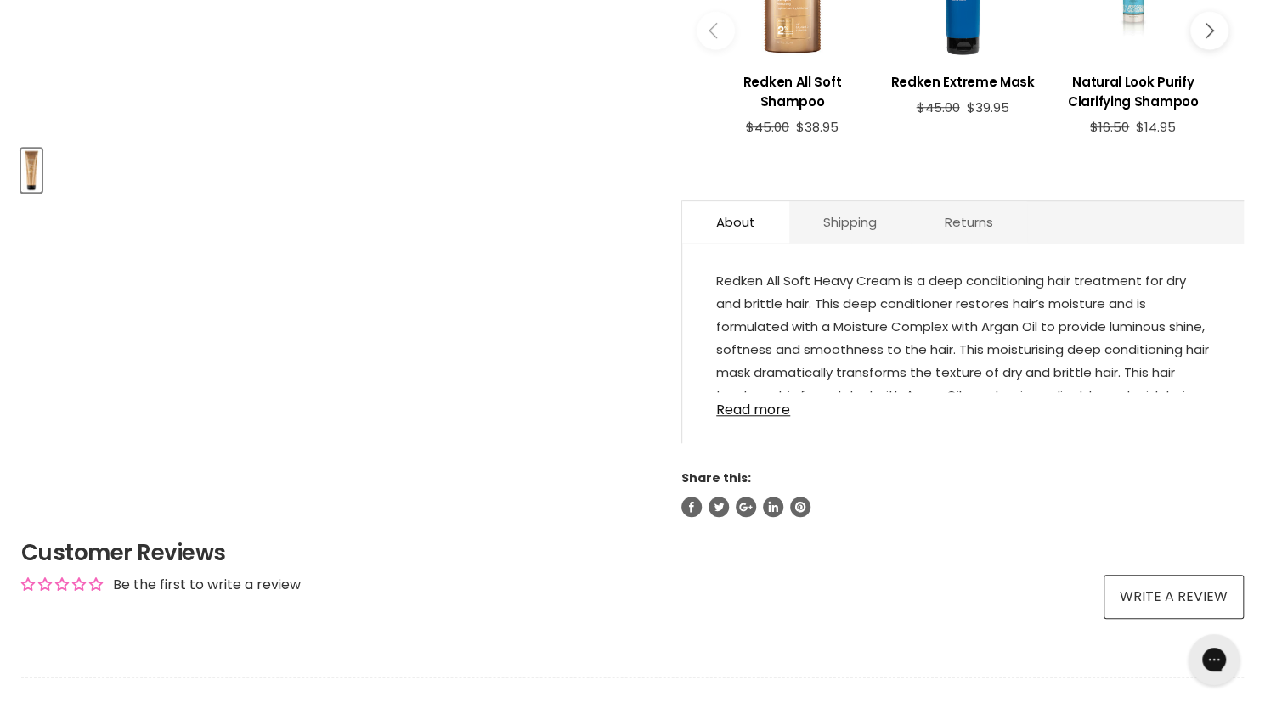
scroll to position [745, 0]
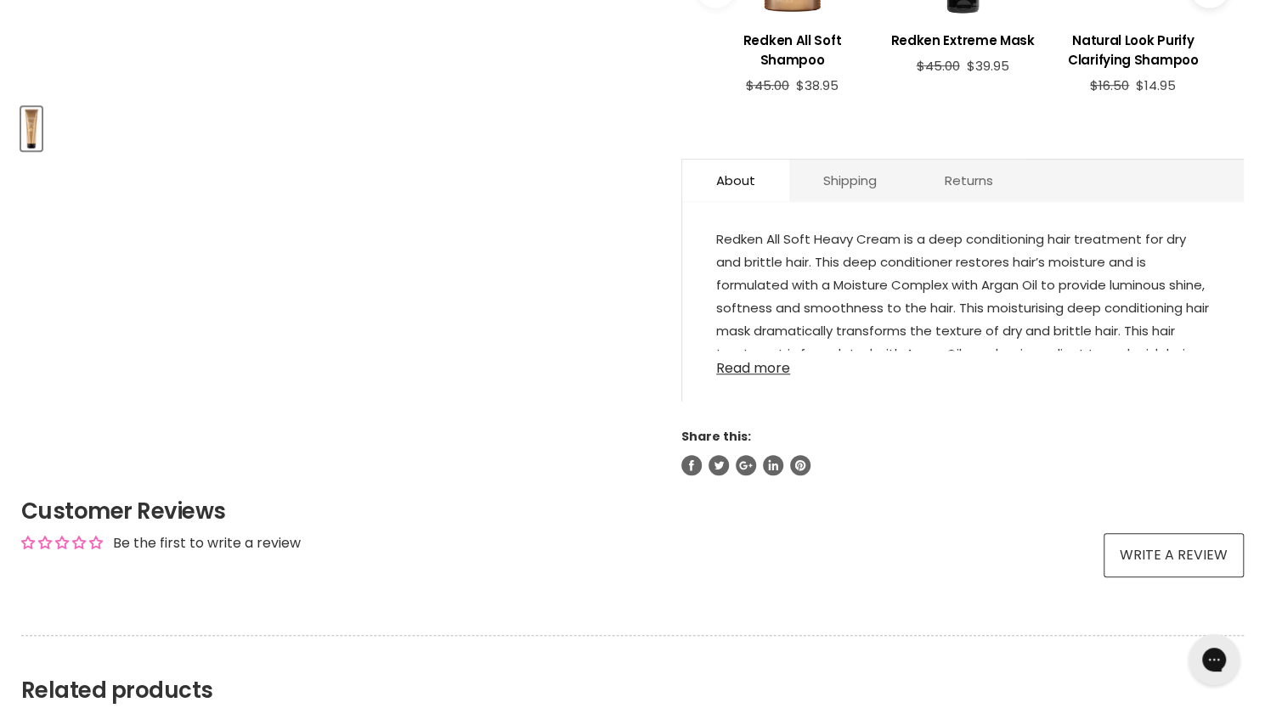
click at [746, 376] on link "Read more" at bounding box center [963, 363] width 494 height 25
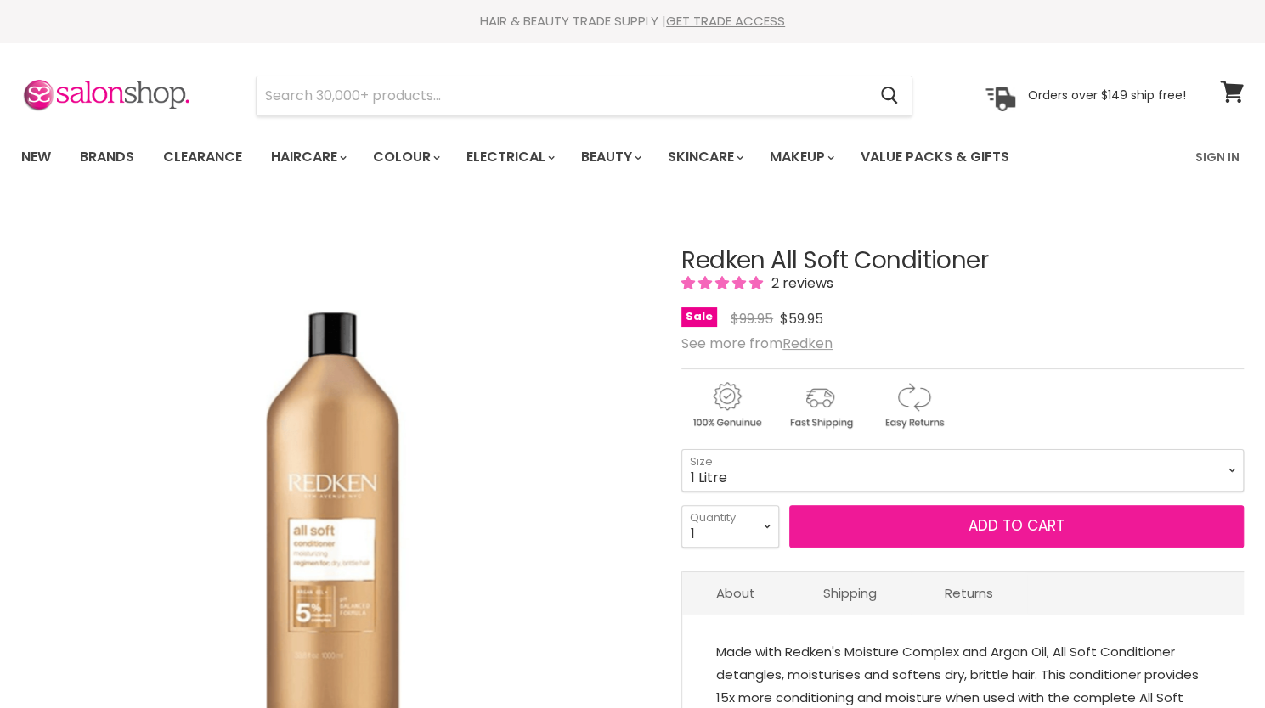
select select "1 Litre"
click at [855, 506] on button "Add to cart" at bounding box center [1016, 526] width 454 height 42
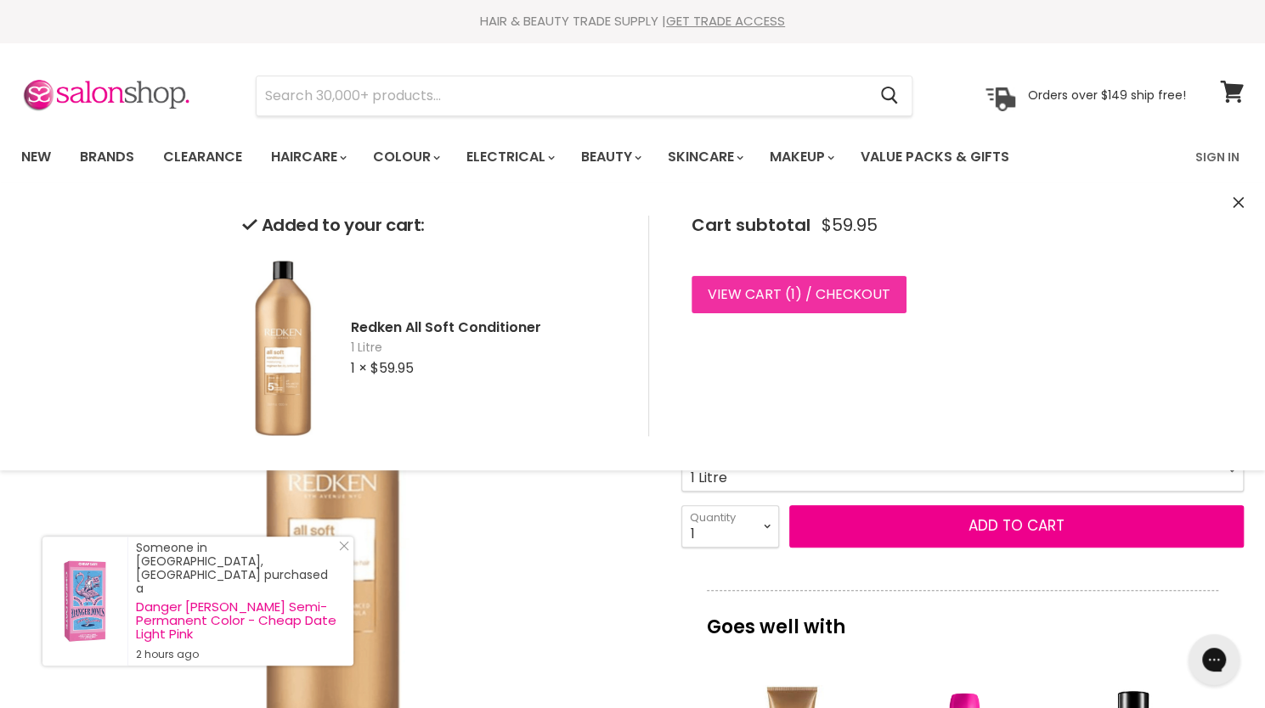
click at [781, 286] on link "View cart ( 1 ) / Checkout" at bounding box center [798, 294] width 215 height 37
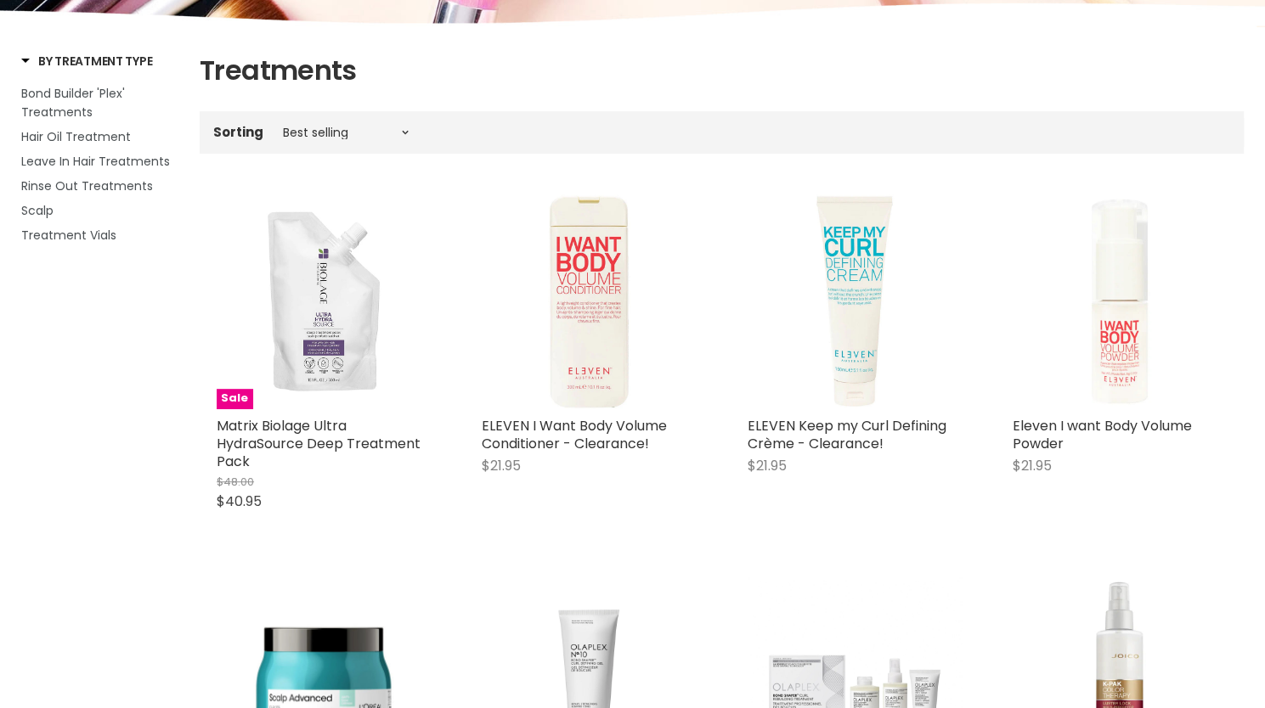
scroll to position [247, 0]
click at [65, 162] on span "Leave In Hair Treatments" at bounding box center [95, 161] width 149 height 17
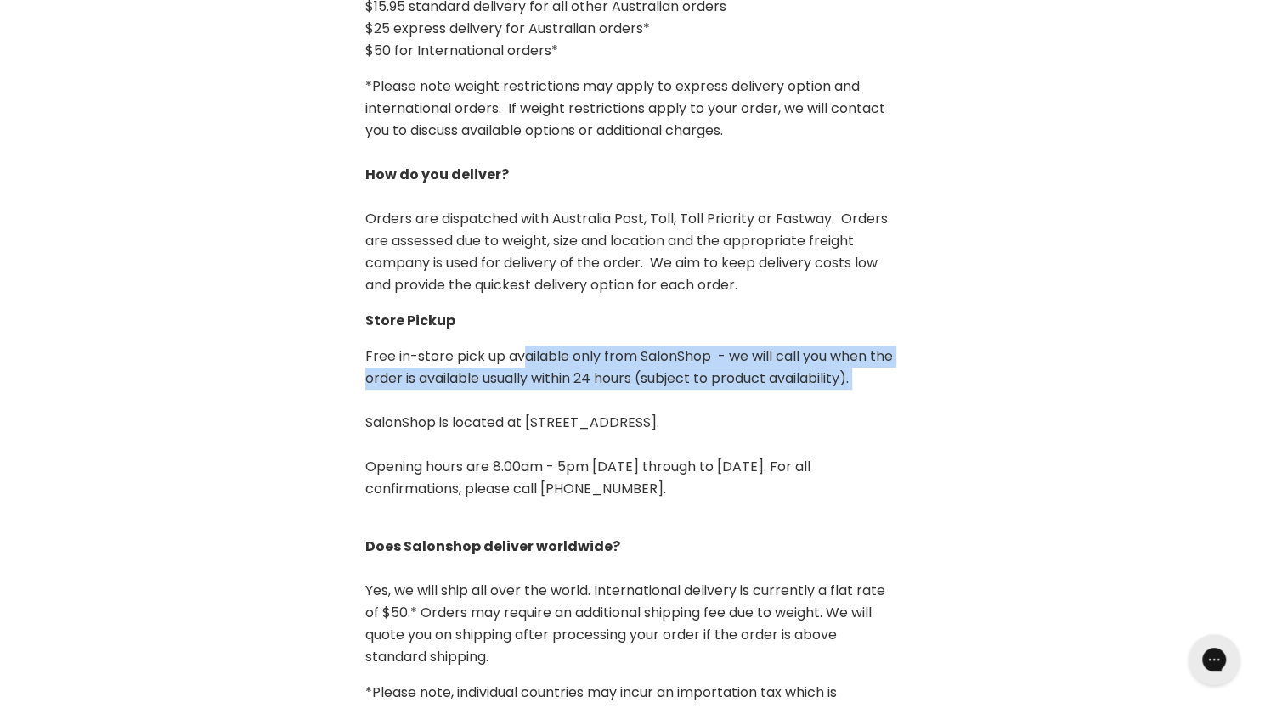
drag, startPoint x: 534, startPoint y: 330, endPoint x: 785, endPoint y: 369, distance: 253.7
click at [785, 369] on p "Free in-store pick up available only from SalonShop - we will call you when the…" at bounding box center [632, 423] width 535 height 155
drag, startPoint x: 804, startPoint y: 404, endPoint x: 529, endPoint y: 399, distance: 275.3
click at [529, 399] on p "Free in-store pick up available only from SalonShop - we will call you when the…" at bounding box center [632, 423] width 535 height 155
copy p "1/21 Trinder Ave Maroochydore QLD 4558."
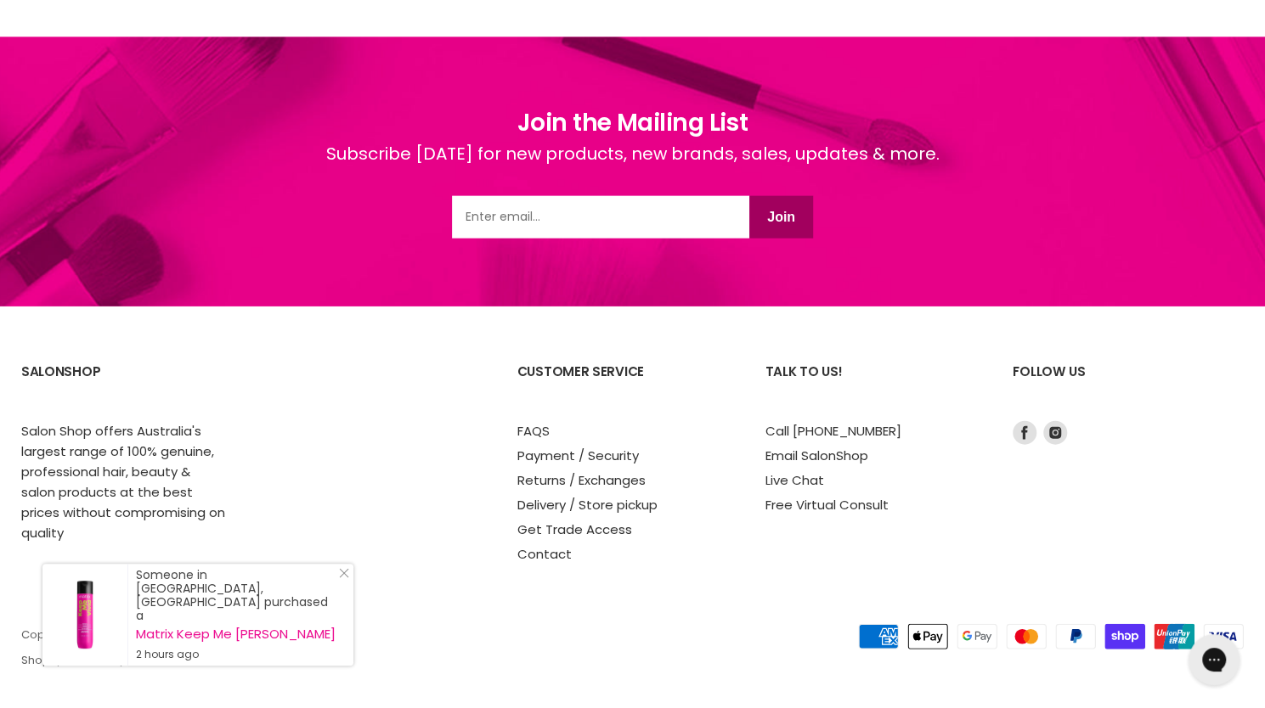
scroll to position [2197, 0]
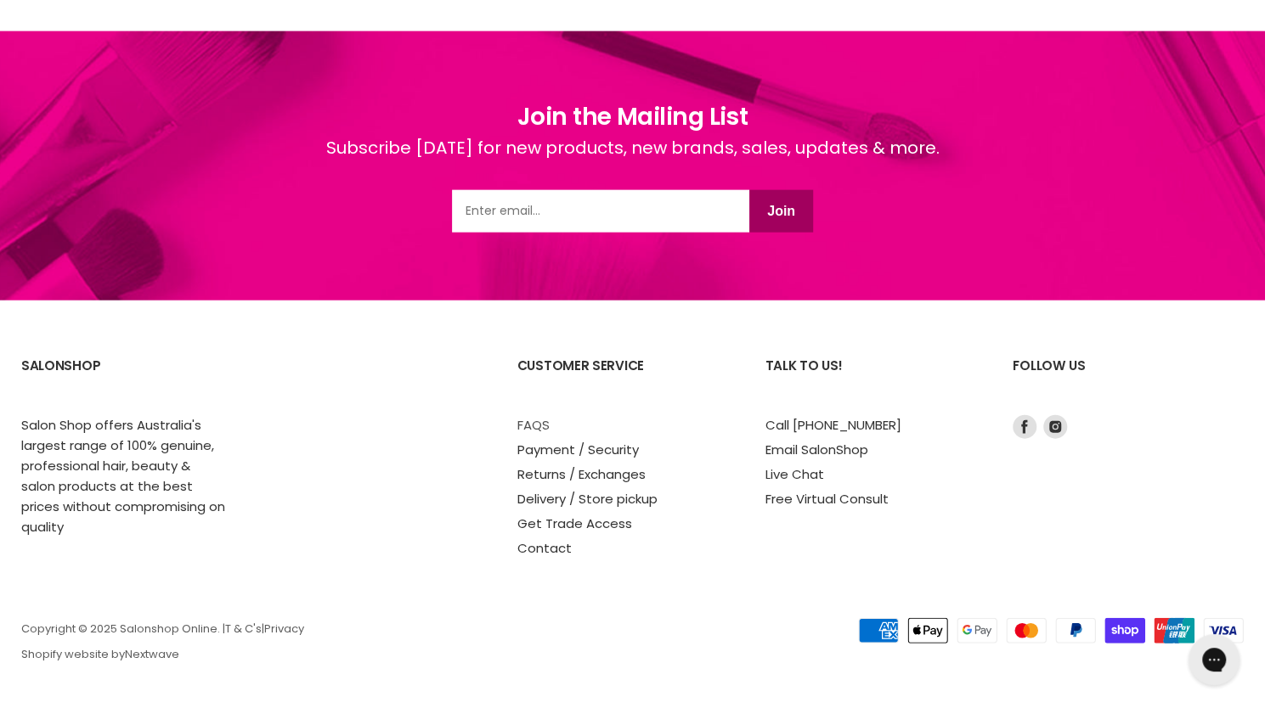
click at [539, 426] on link "FAQS" at bounding box center [533, 425] width 32 height 18
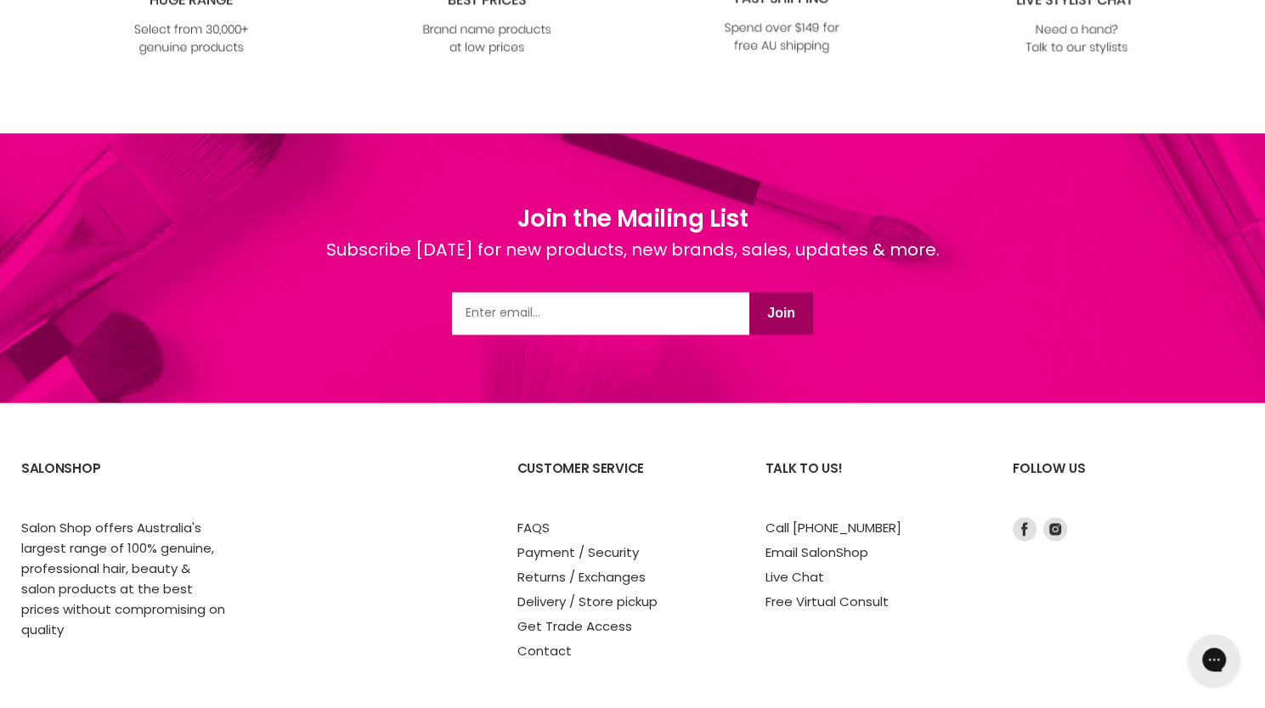
scroll to position [1440, 0]
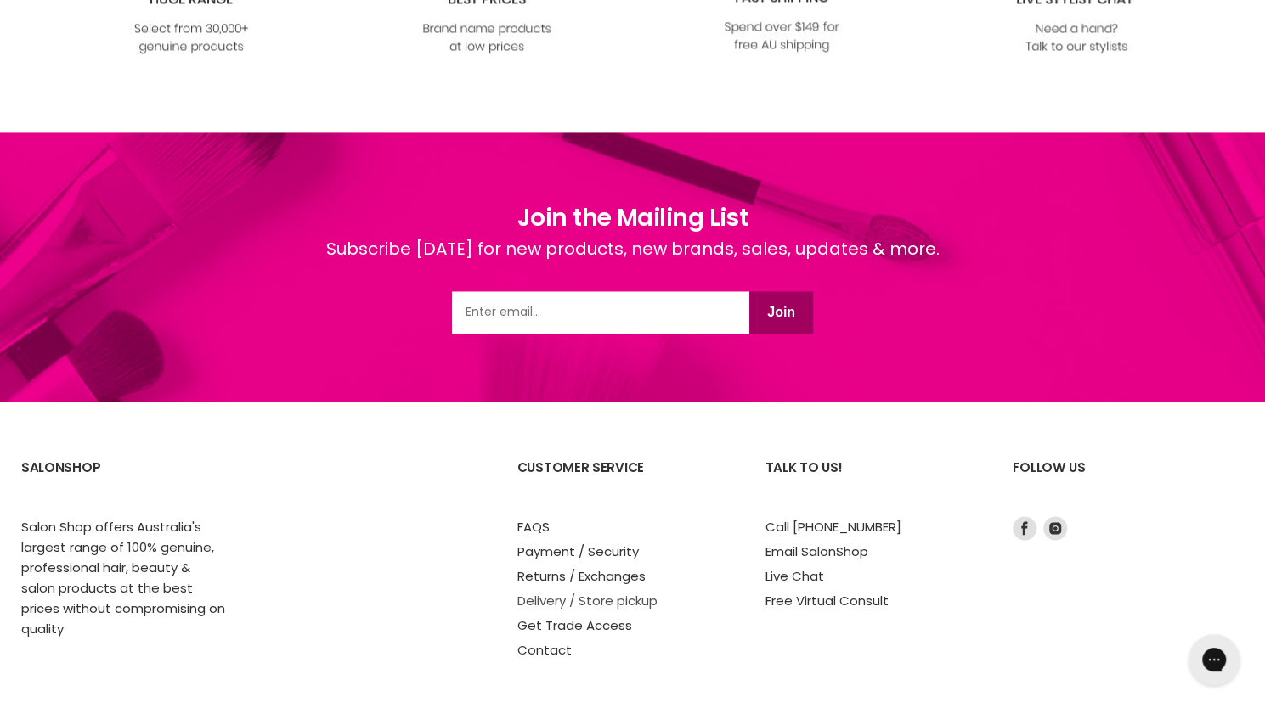
click at [558, 592] on link "Delivery / Store pickup" at bounding box center [587, 600] width 140 height 18
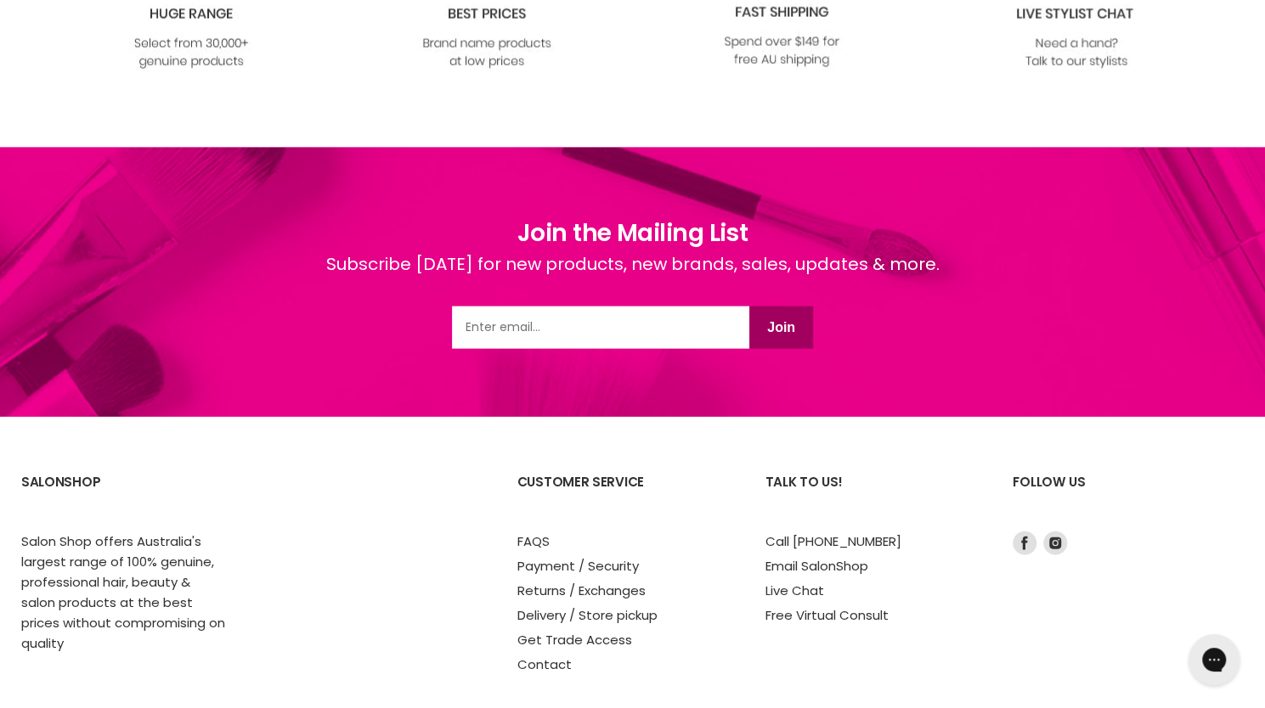
scroll to position [2082, 0]
